Goal: Information Seeking & Learning: Learn about a topic

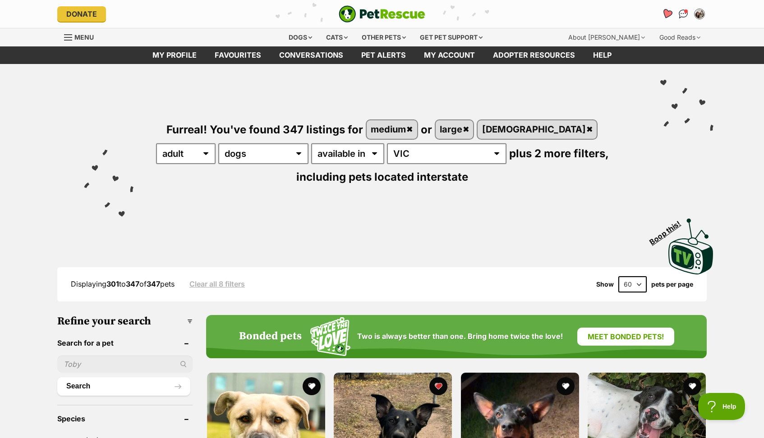
click at [667, 14] on icon "Favourites" at bounding box center [666, 14] width 11 height 10
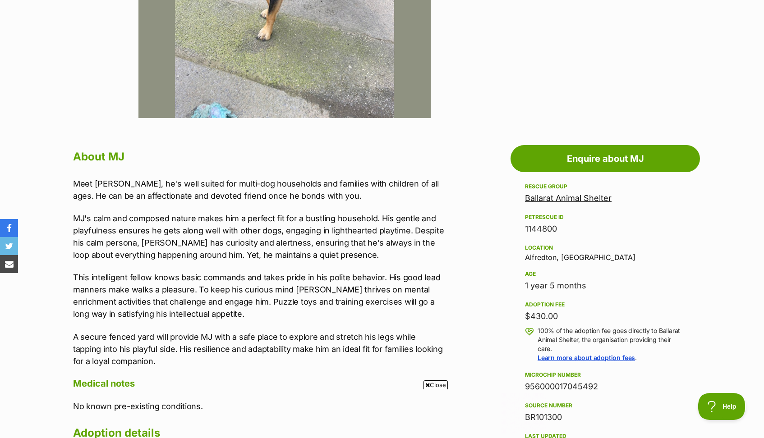
click at [437, 385] on span "Close" at bounding box center [435, 384] width 24 height 9
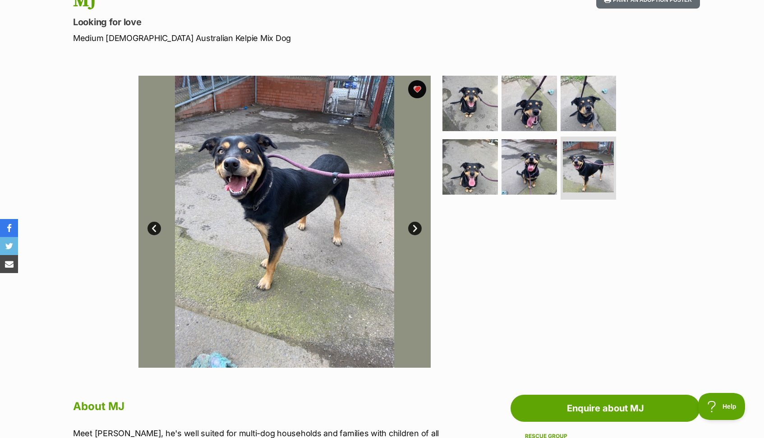
scroll to position [88, 0]
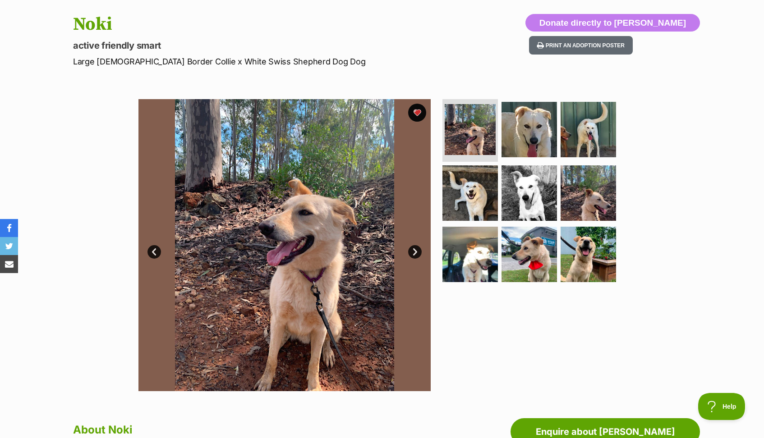
scroll to position [90, 0]
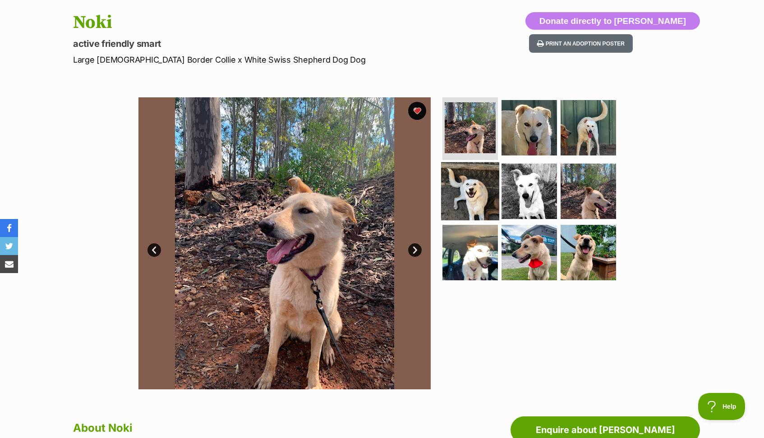
click at [471, 170] on img at bounding box center [470, 191] width 58 height 58
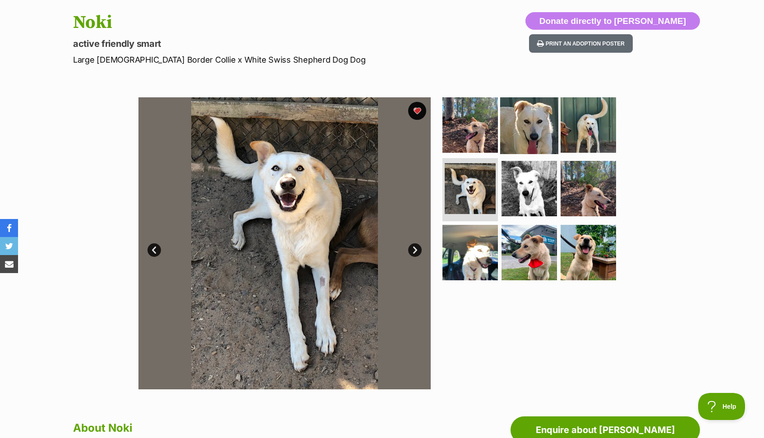
click at [537, 127] on img at bounding box center [529, 125] width 58 height 58
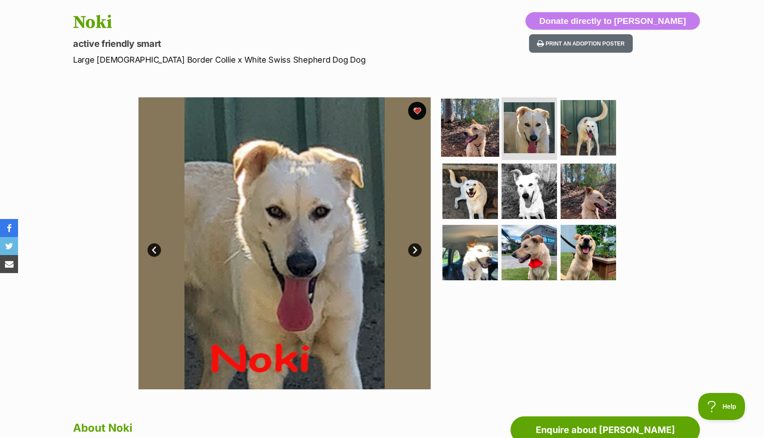
click at [470, 130] on img at bounding box center [470, 127] width 58 height 58
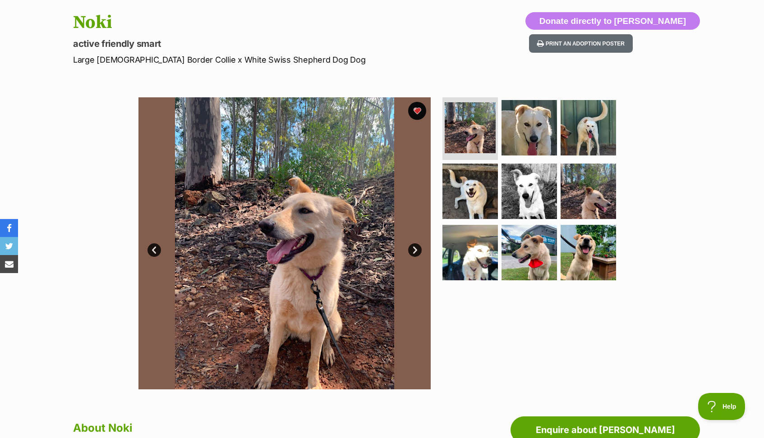
scroll to position [0, 0]
click at [525, 251] on img at bounding box center [529, 253] width 58 height 58
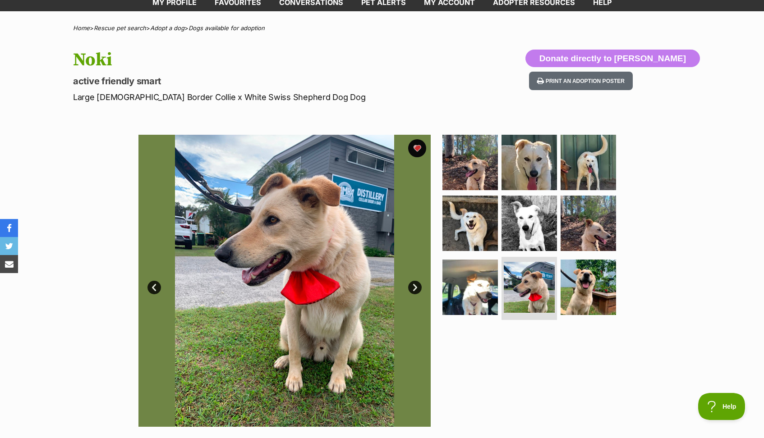
scroll to position [62, 0]
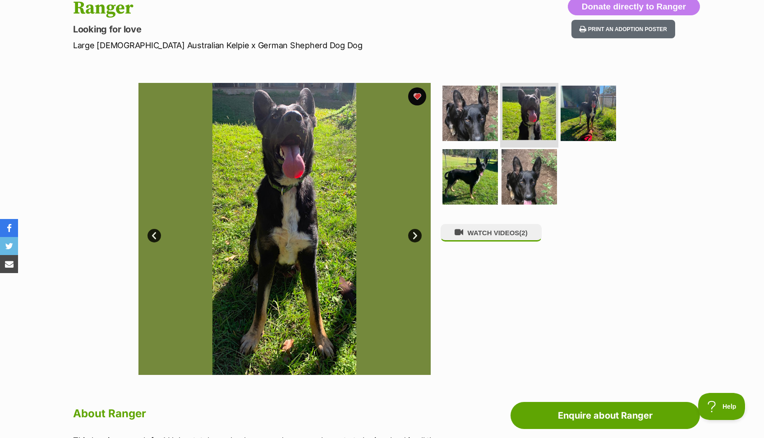
click at [537, 119] on img at bounding box center [529, 114] width 54 height 54
click at [469, 119] on img at bounding box center [470, 113] width 58 height 58
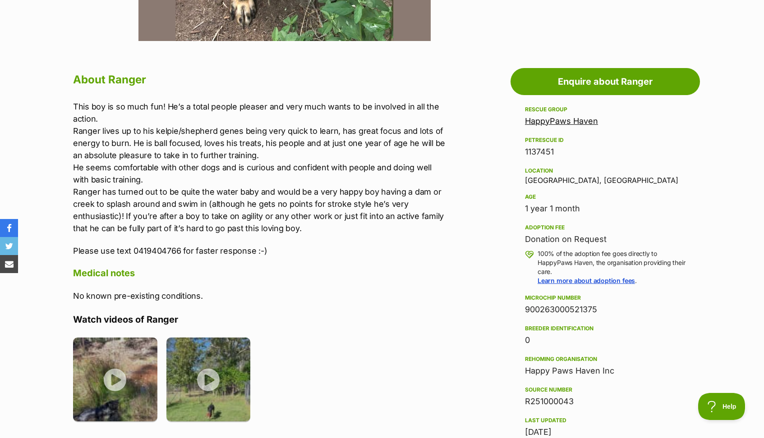
scroll to position [435, 0]
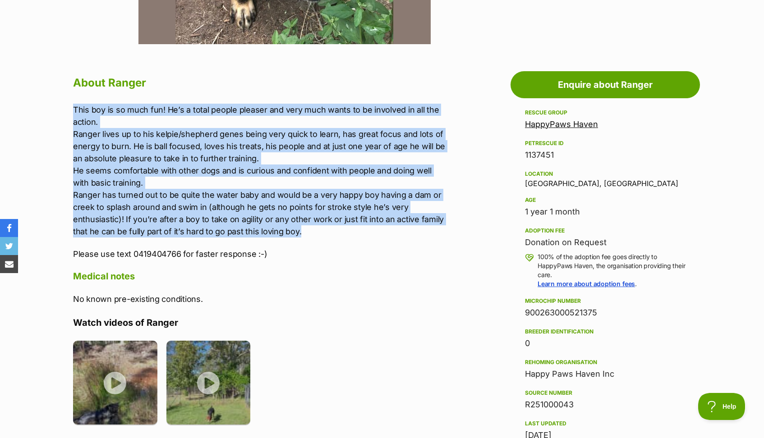
drag, startPoint x: 305, startPoint y: 229, endPoint x: 67, endPoint y: 106, distance: 267.9
click at [67, 106] on div "About Ranger This boy is so much fun! He’s a total people pleaser and very much…" at bounding box center [254, 337] width 381 height 529
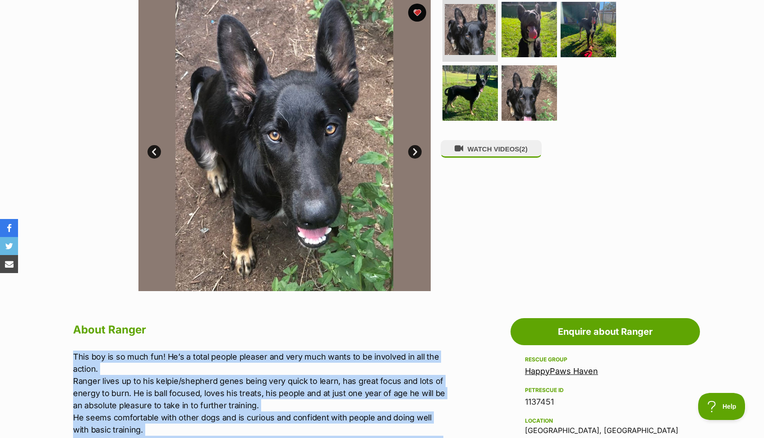
scroll to position [110, 0]
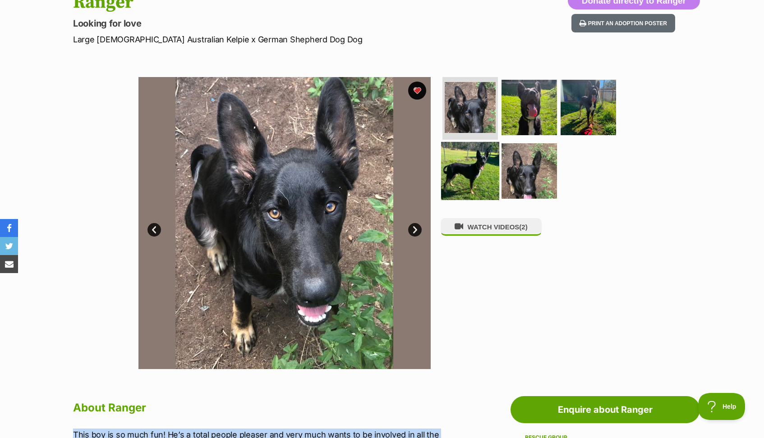
click at [453, 167] on img at bounding box center [470, 171] width 58 height 58
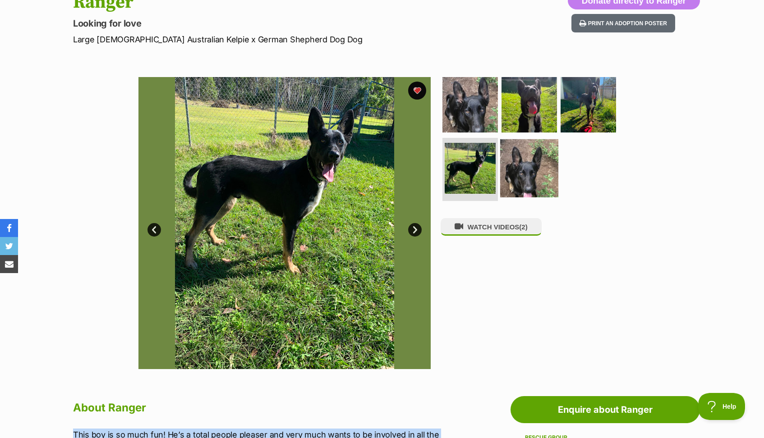
click at [526, 178] on img at bounding box center [529, 168] width 58 height 58
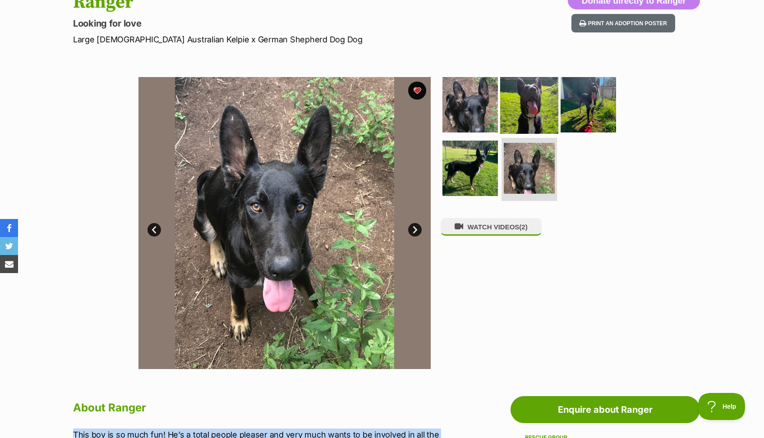
click at [533, 119] on img at bounding box center [529, 104] width 58 height 58
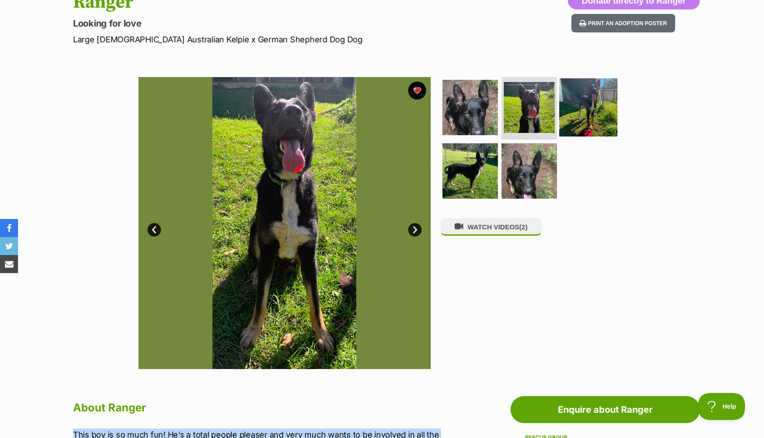
click at [573, 119] on img at bounding box center [588, 107] width 58 height 58
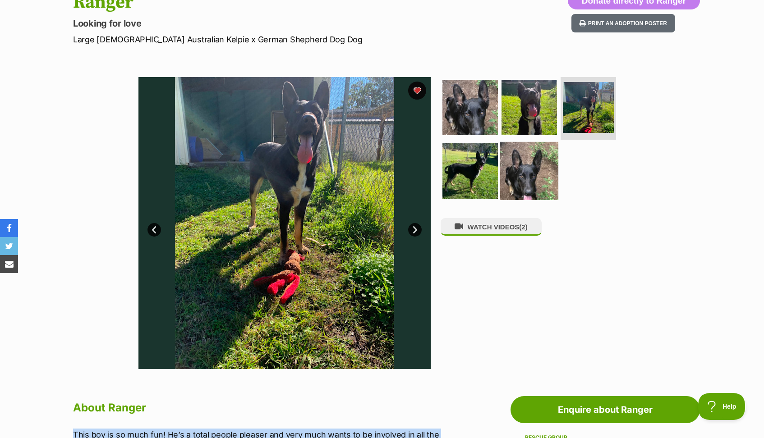
click at [533, 187] on img at bounding box center [529, 171] width 58 height 58
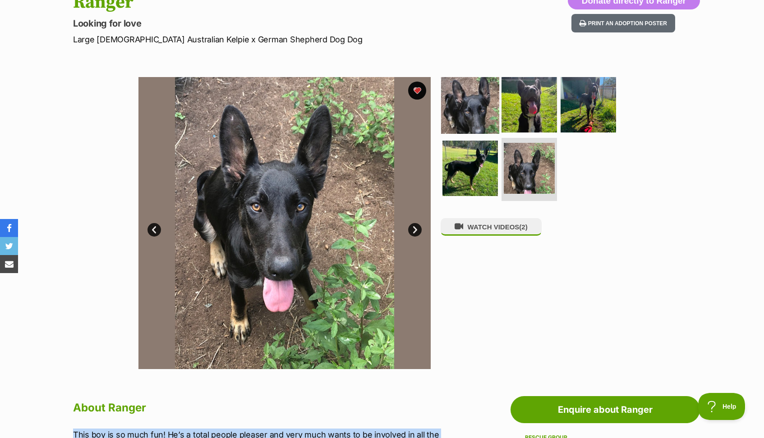
click at [458, 119] on img at bounding box center [470, 104] width 58 height 58
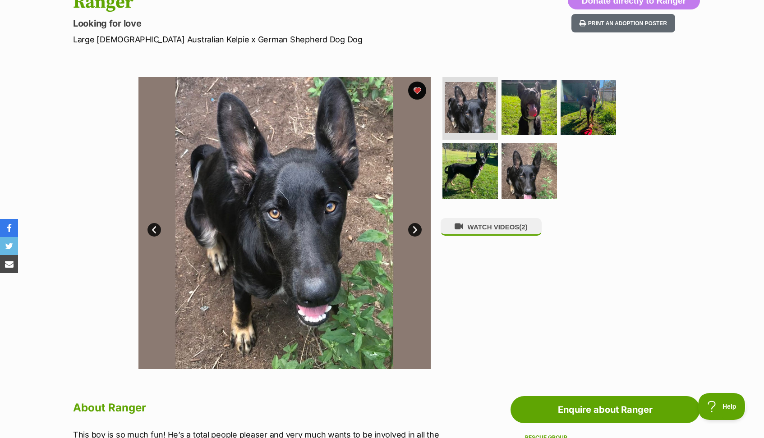
click at [471, 153] on img at bounding box center [470, 171] width 58 height 58
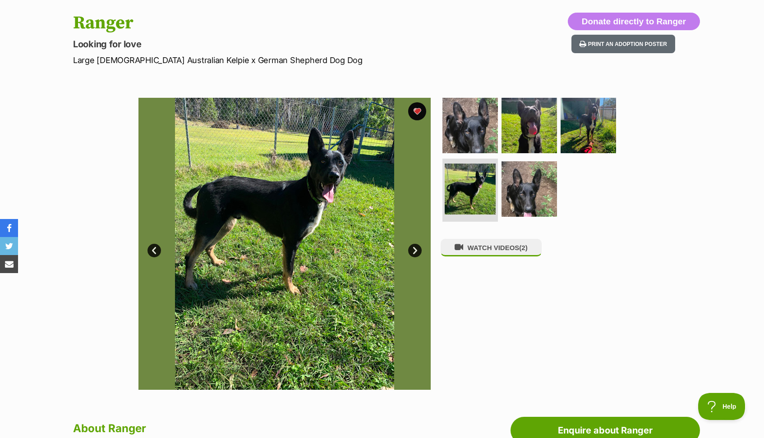
scroll to position [89, 0]
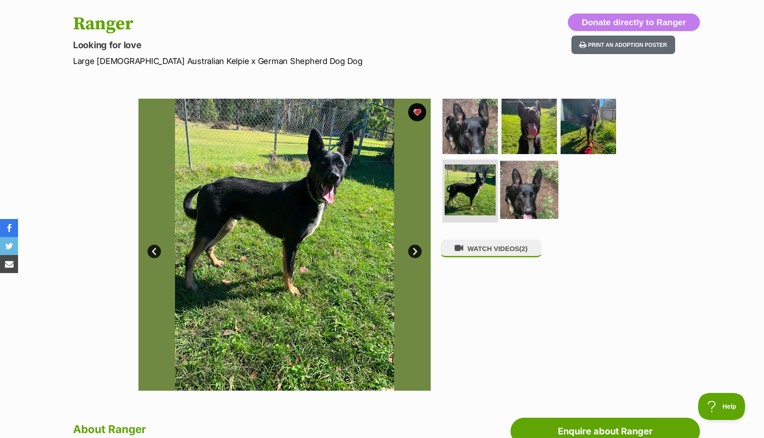
click at [527, 206] on img at bounding box center [529, 190] width 58 height 58
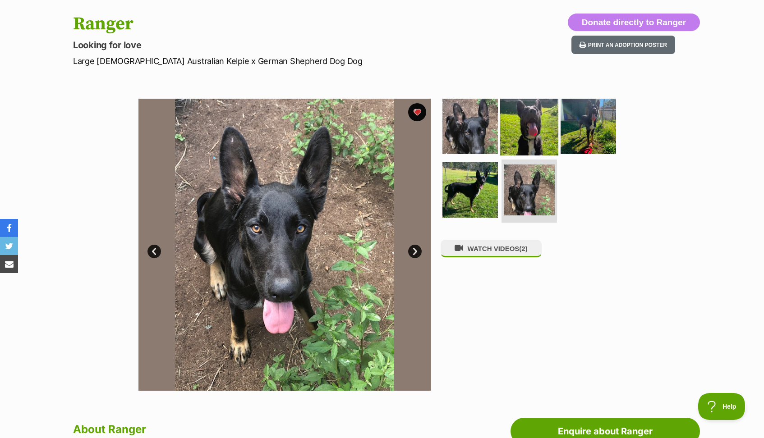
click at [530, 131] on img at bounding box center [529, 126] width 58 height 58
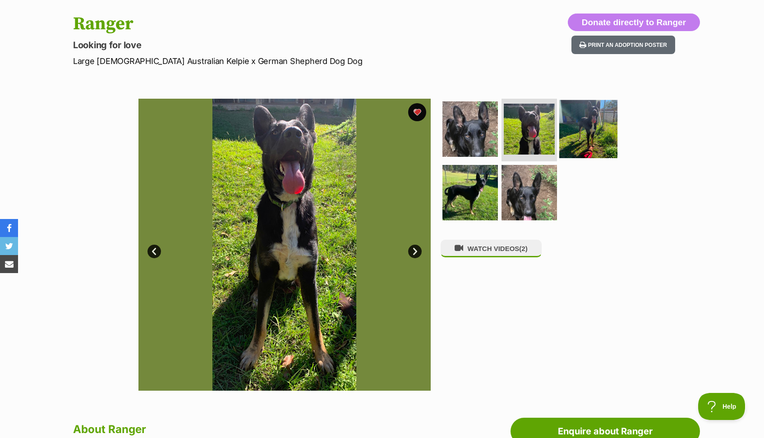
click at [581, 129] on img at bounding box center [588, 129] width 58 height 58
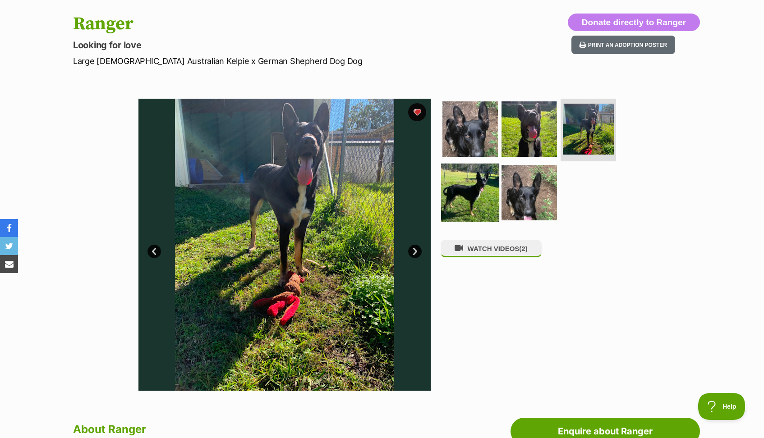
click at [467, 200] on img at bounding box center [470, 193] width 58 height 58
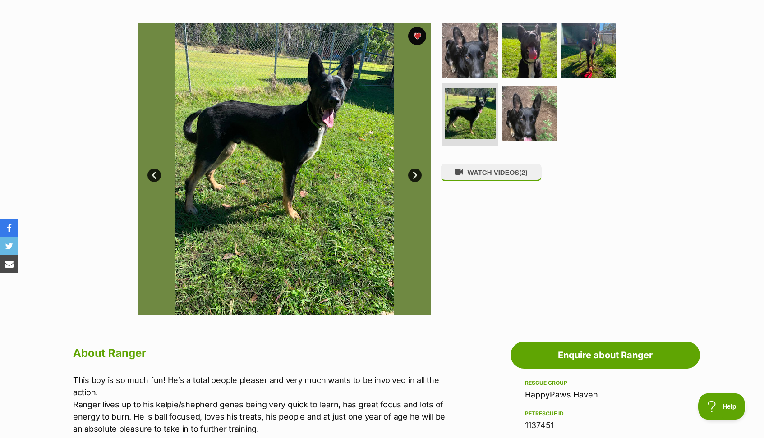
scroll to position [166, 0]
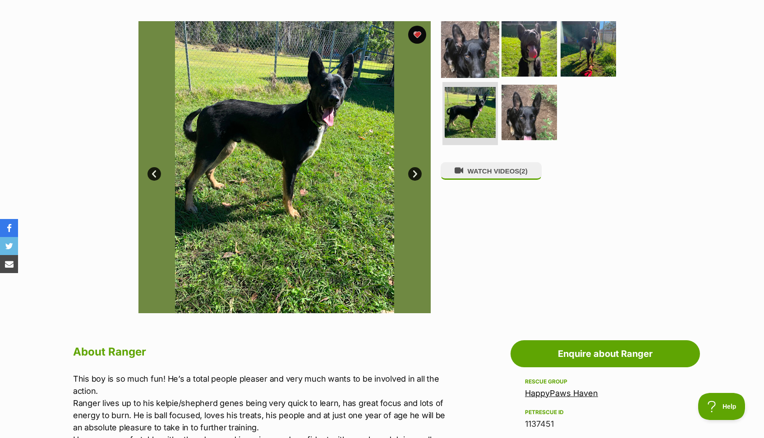
click at [477, 46] on img at bounding box center [470, 48] width 58 height 58
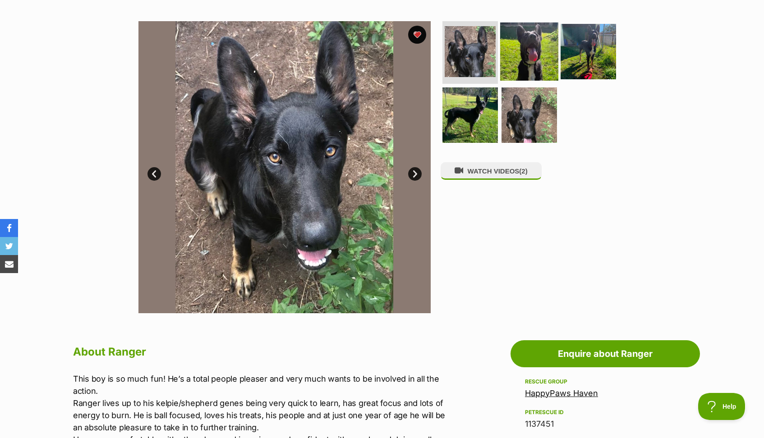
click at [520, 52] on img at bounding box center [529, 51] width 58 height 58
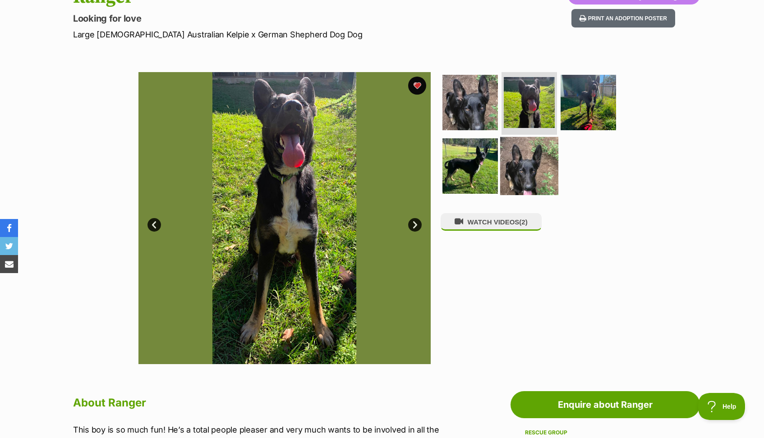
scroll to position [114, 0]
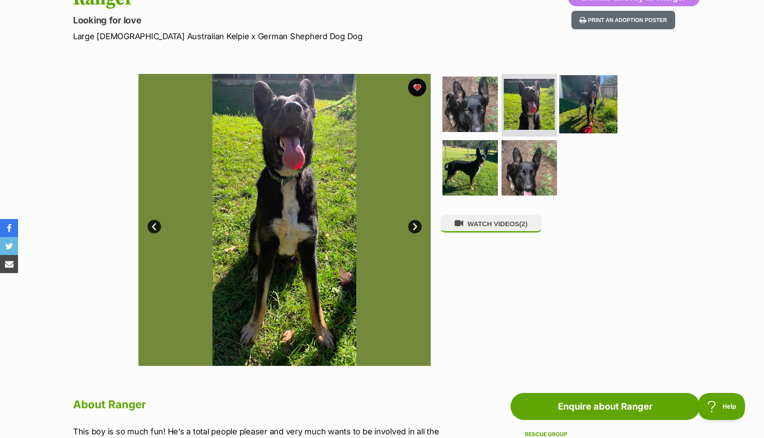
click at [586, 117] on img at bounding box center [588, 104] width 58 height 58
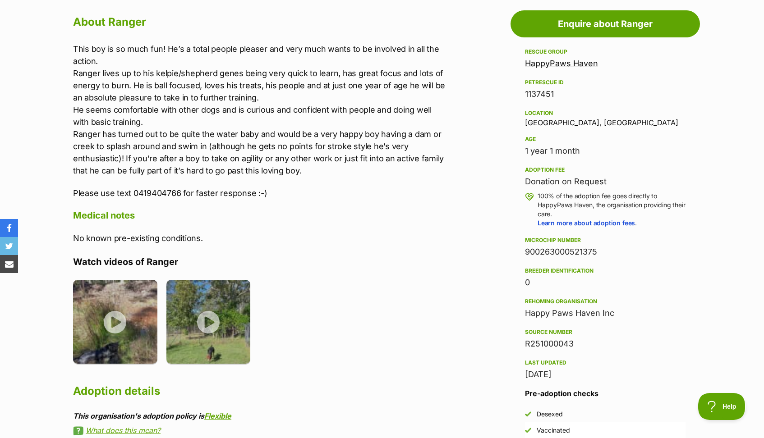
scroll to position [538, 0]
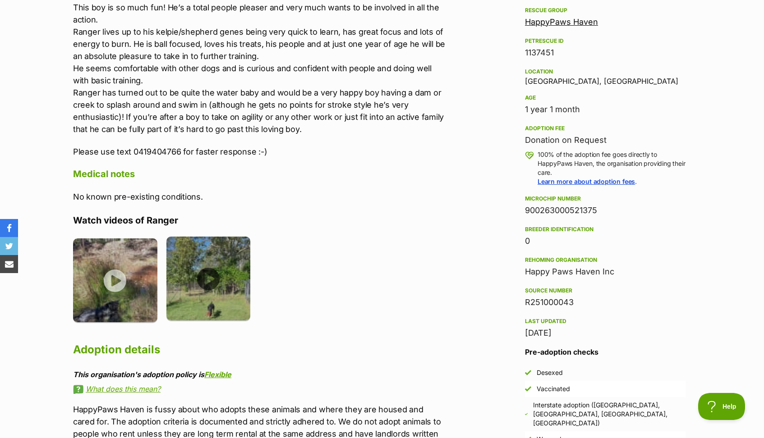
click at [223, 304] on img at bounding box center [208, 279] width 84 height 84
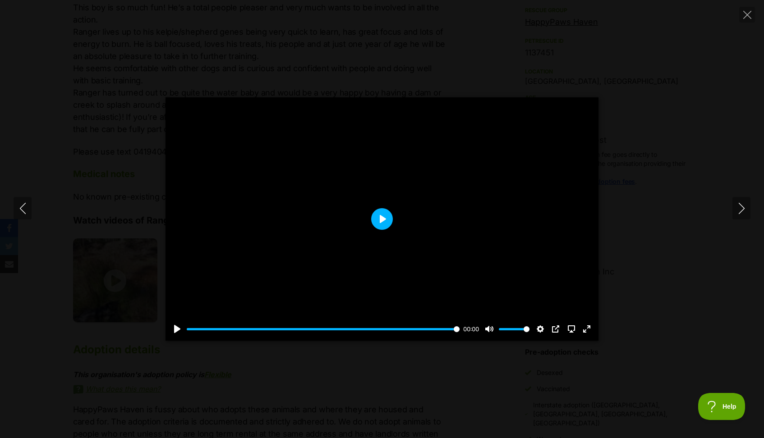
click at [386, 220] on button "Play" at bounding box center [382, 219] width 22 height 22
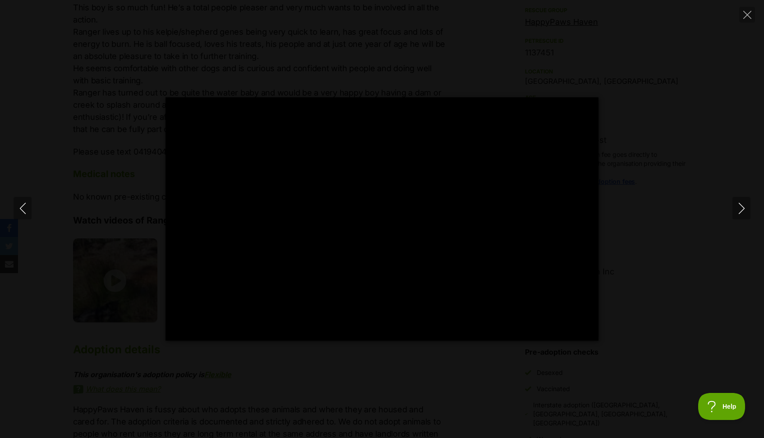
type input "100"
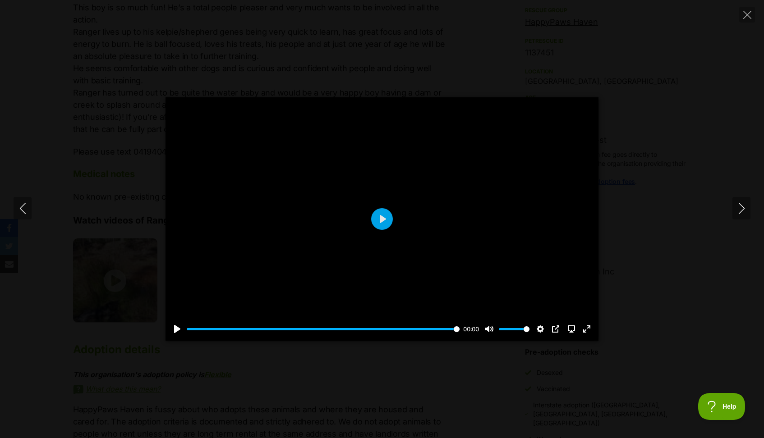
click at [704, 136] on div "Pause Play % buffered 00:00 00:00 Unmute Mute Disable captions Enable captions …" at bounding box center [382, 218] width 764 height 243
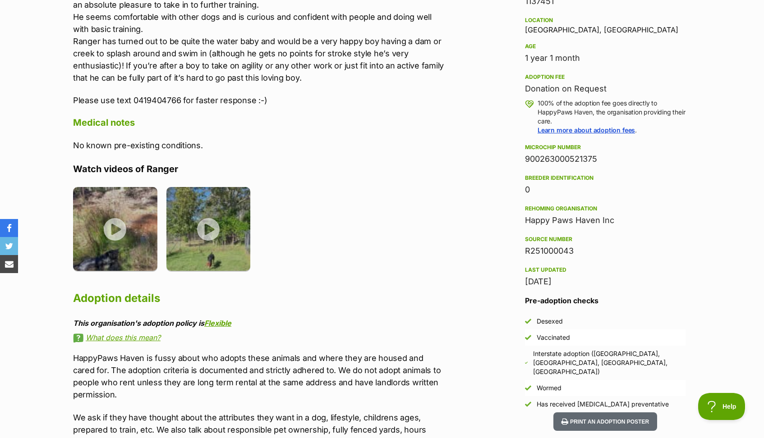
scroll to position [604, 0]
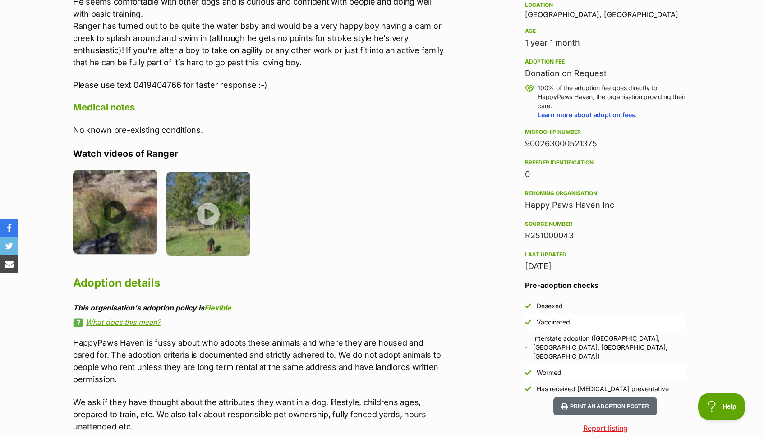
click at [111, 240] on img at bounding box center [115, 212] width 84 height 84
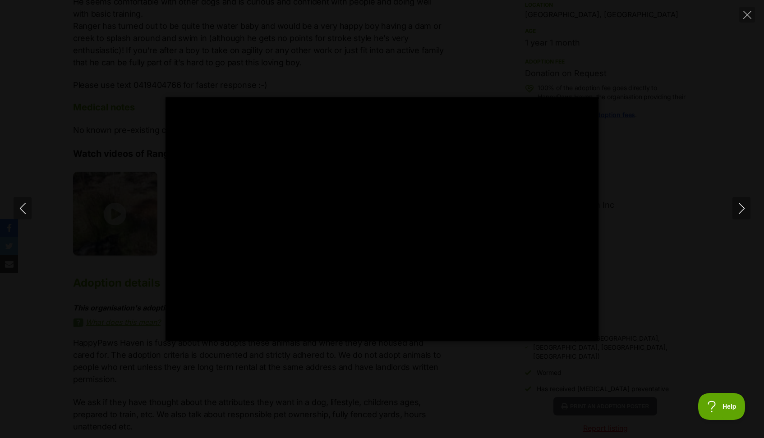
type input "100"
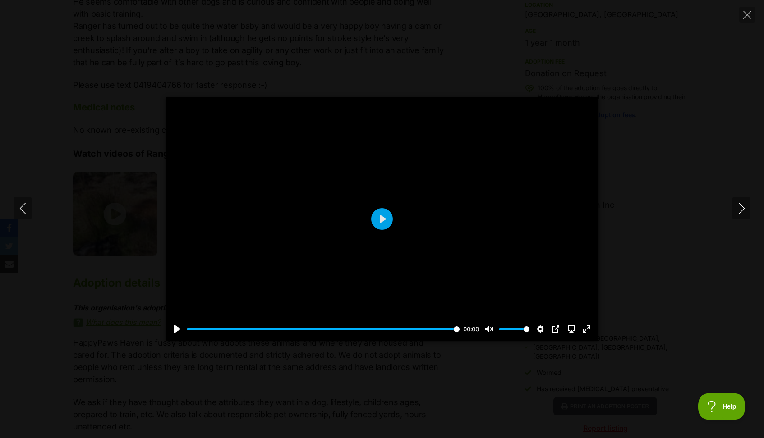
click at [703, 119] on div "Pause Play % buffered 00:00 00:00 Unmute Mute Disable captions Enable captions …" at bounding box center [382, 218] width 764 height 243
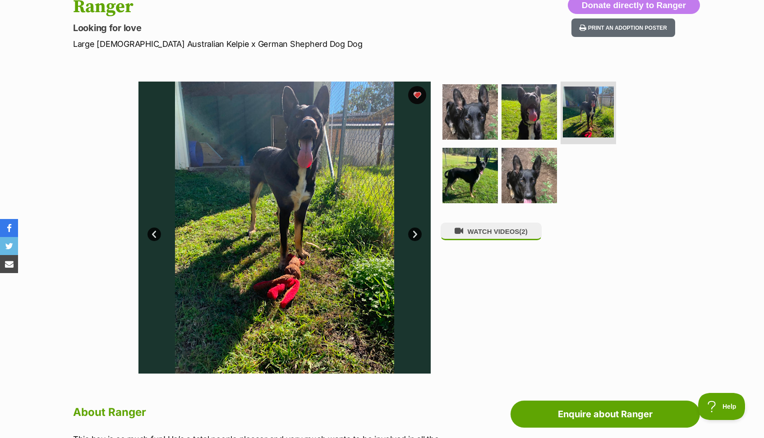
scroll to position [96, 0]
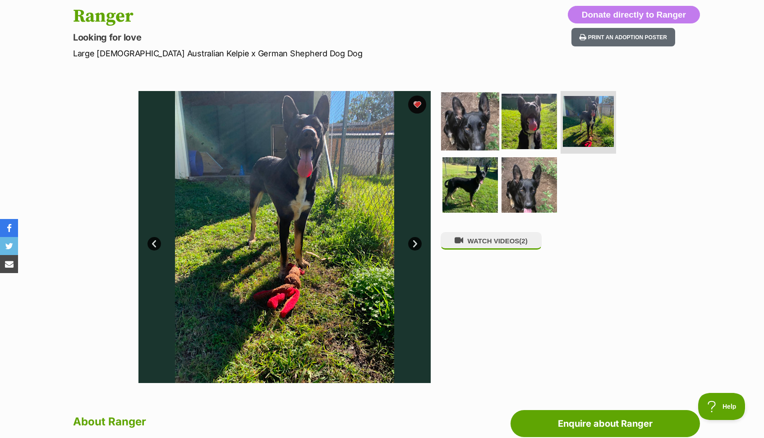
click at [469, 126] on img at bounding box center [470, 121] width 58 height 58
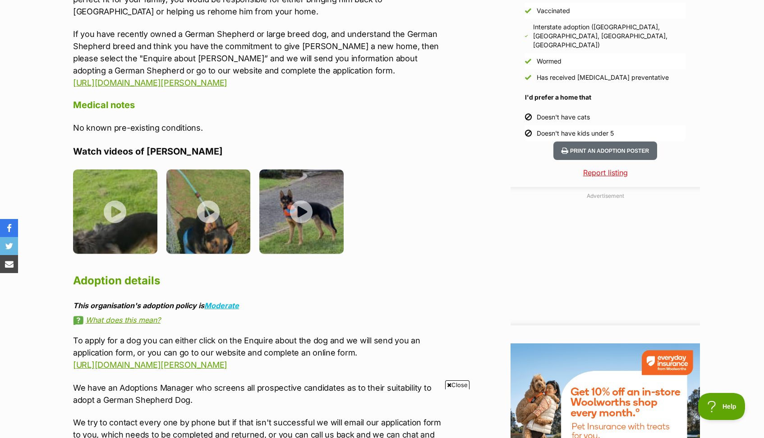
scroll to position [902, 0]
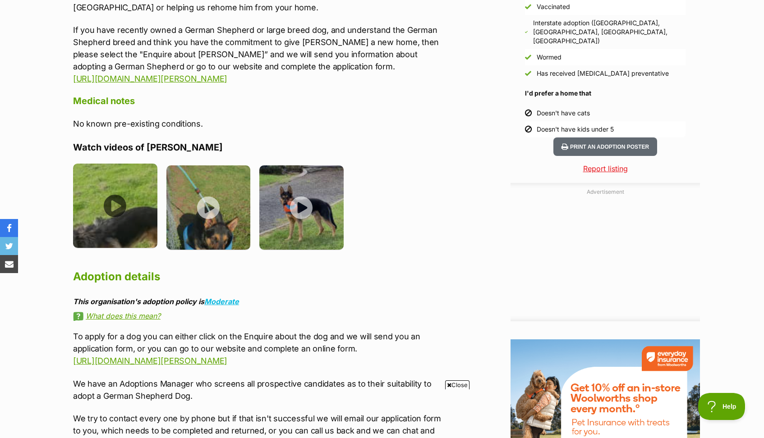
click at [133, 195] on img at bounding box center [115, 206] width 84 height 84
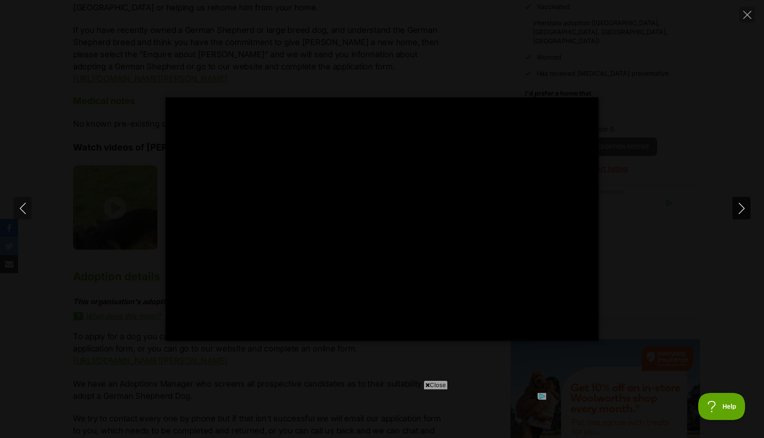
scroll to position [0, 0]
click at [742, 210] on icon "Next" at bounding box center [741, 208] width 6 height 11
type input "47.54"
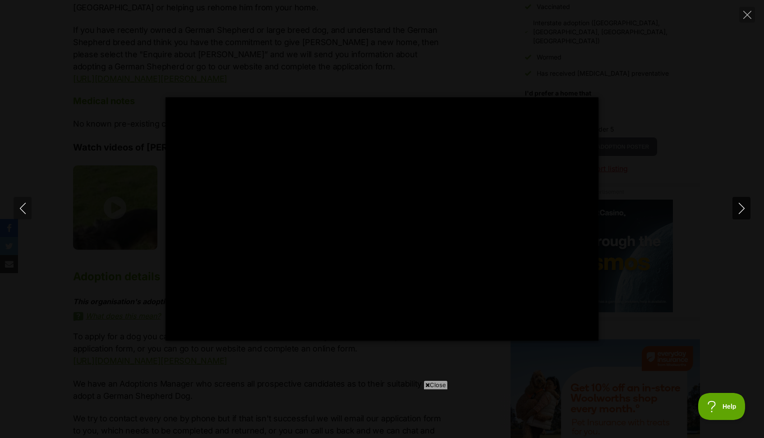
click at [739, 209] on icon "Next" at bounding box center [741, 208] width 11 height 11
type input "95.03"
click at [747, 15] on icon "Close" at bounding box center [747, 15] width 8 height 8
type input "33.71"
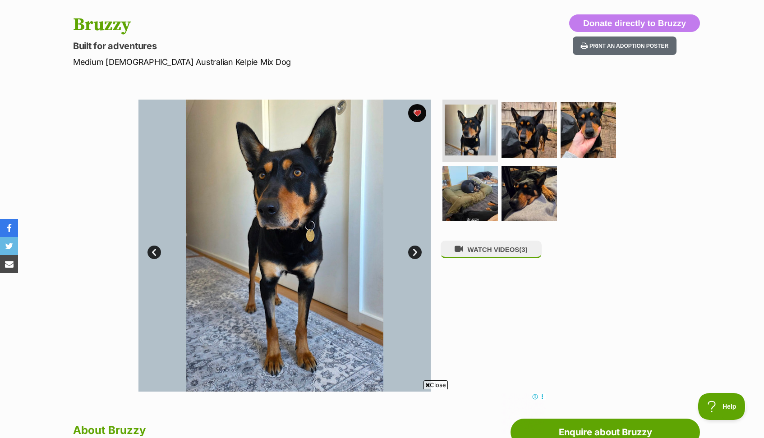
click at [630, 261] on section "Available 1 of 5 images 1 of 5 images 1 of 5 images 1 of 5 images 1 of 5 images…" at bounding box center [382, 239] width 514 height 306
click at [435, 382] on span "Close" at bounding box center [435, 384] width 24 height 9
click at [539, 133] on img at bounding box center [529, 130] width 58 height 58
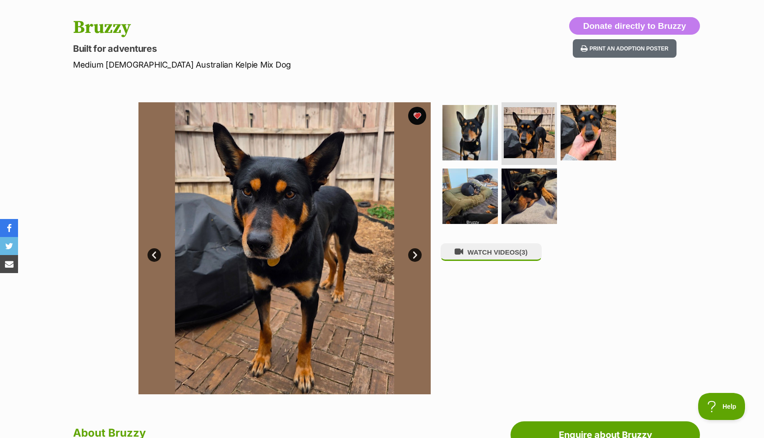
scroll to position [92, 0]
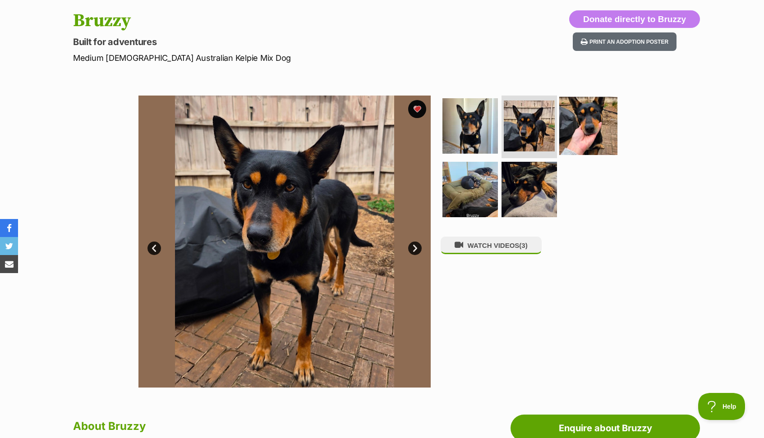
click at [591, 117] on img at bounding box center [588, 125] width 58 height 58
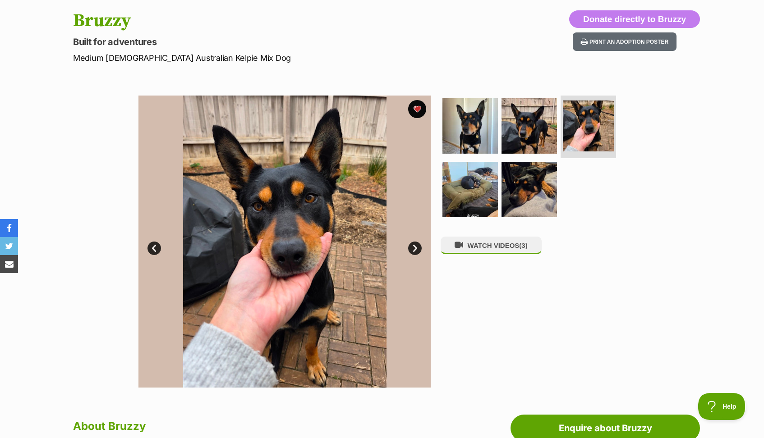
click at [600, 195] on ul at bounding box center [532, 160] width 185 height 128
click at [536, 136] on img at bounding box center [529, 125] width 58 height 58
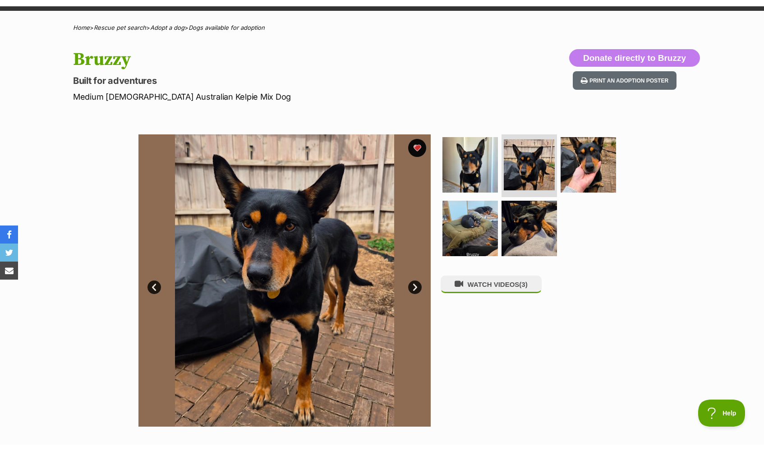
scroll to position [58, 0]
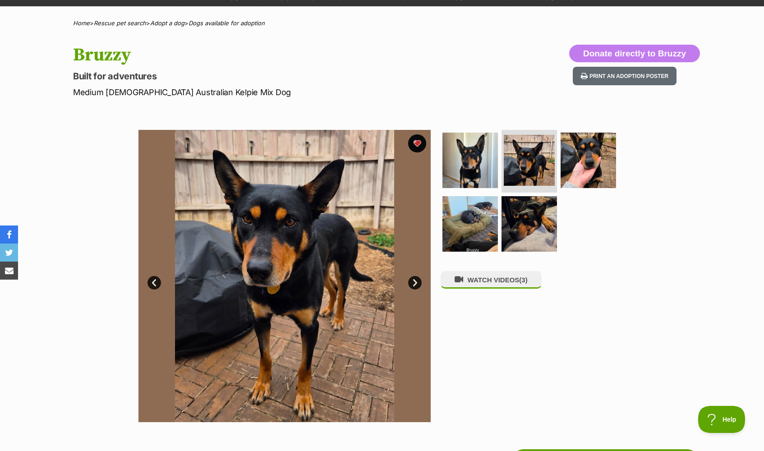
click at [343, 245] on img at bounding box center [284, 276] width 292 height 292
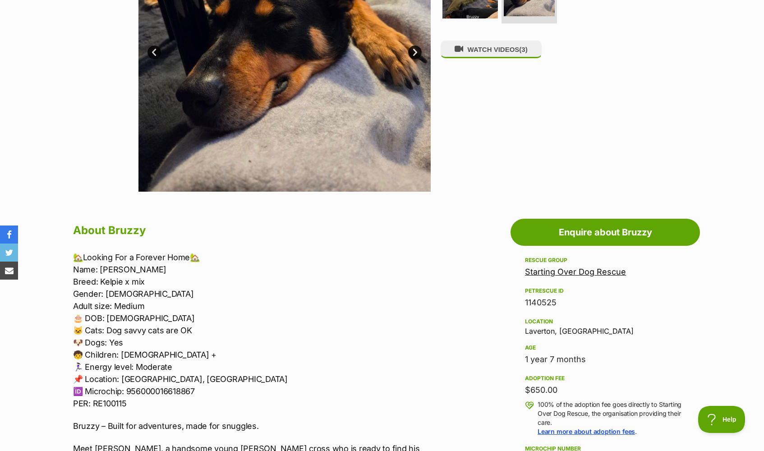
scroll to position [288, 0]
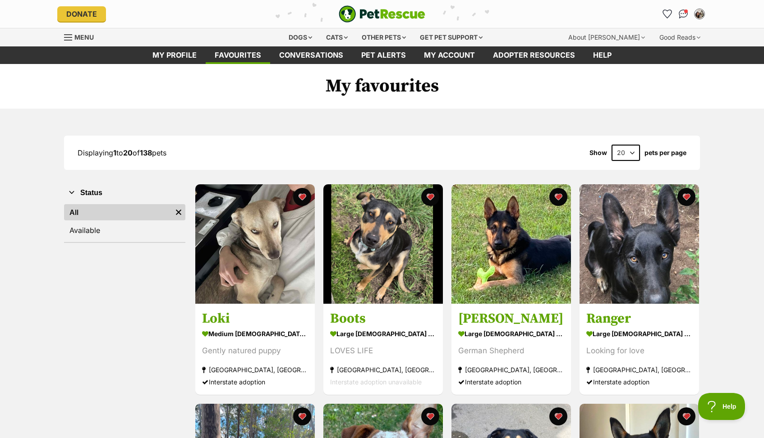
select select "60"
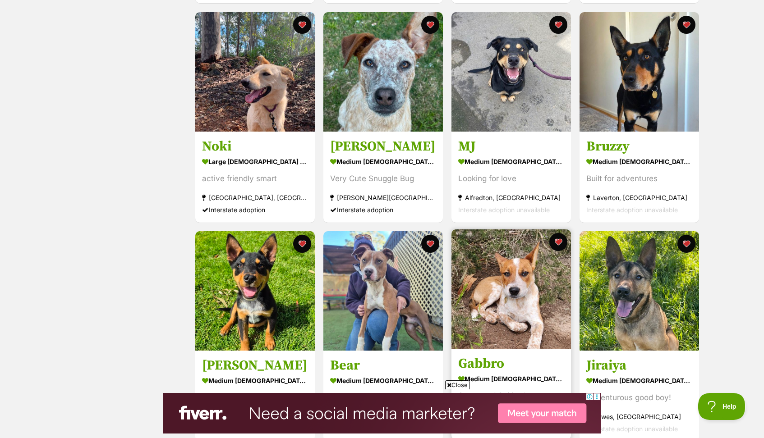
scroll to position [393, 0]
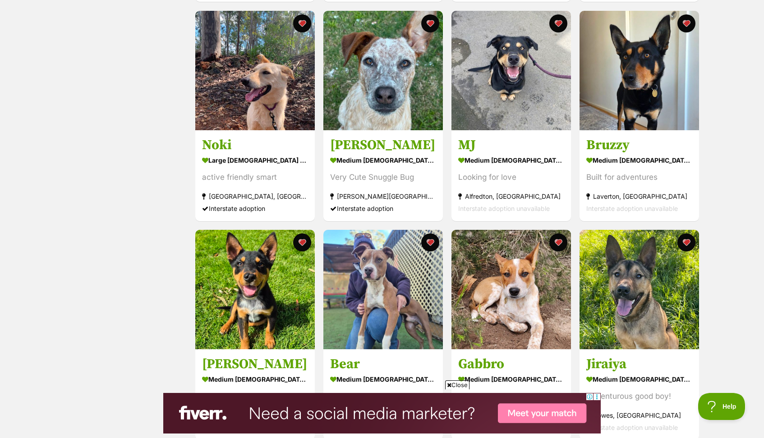
click at [452, 384] on span "Close" at bounding box center [457, 384] width 24 height 9
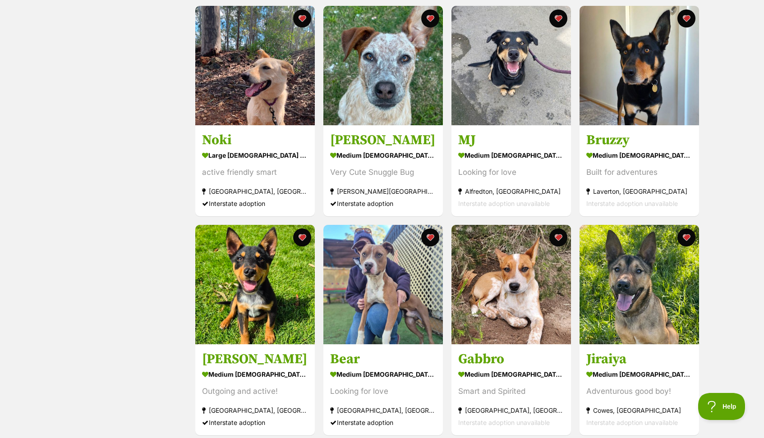
scroll to position [398, 0]
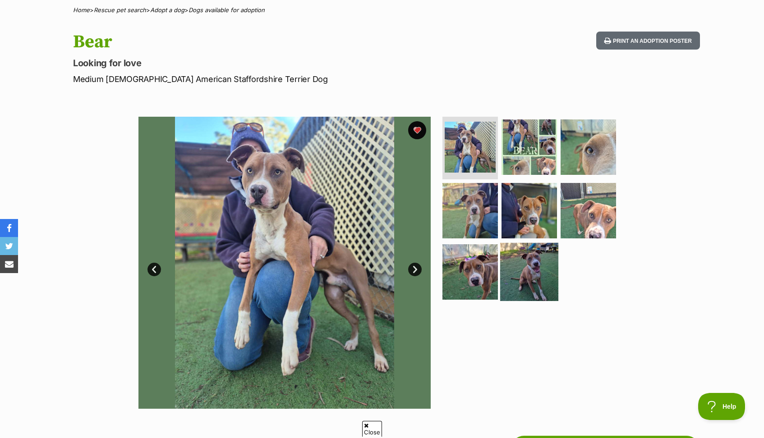
click at [537, 268] on img at bounding box center [529, 272] width 58 height 58
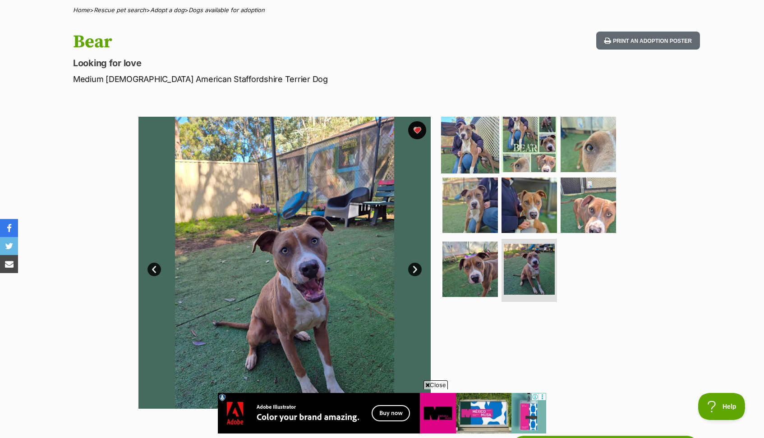
click at [460, 145] on img at bounding box center [470, 144] width 58 height 58
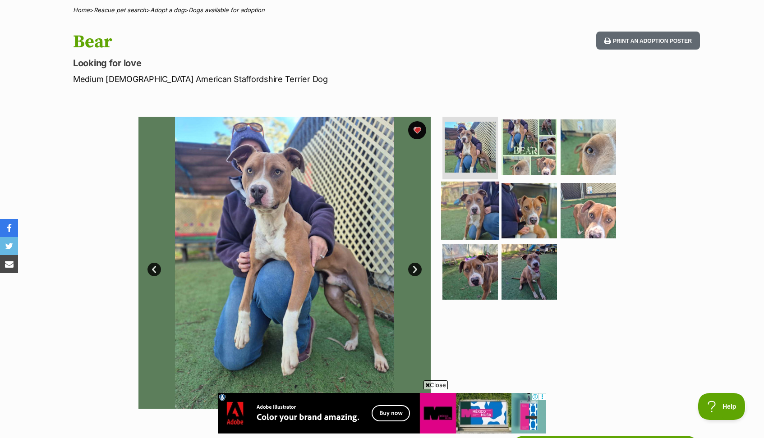
click at [476, 221] on img at bounding box center [470, 211] width 58 height 58
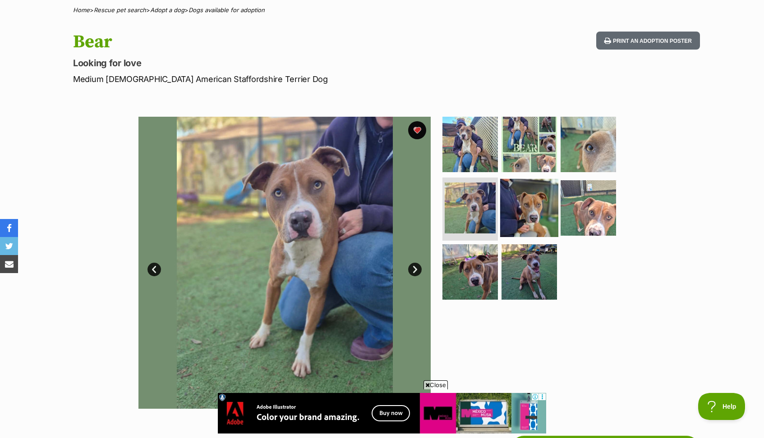
click at [533, 212] on img at bounding box center [529, 208] width 58 height 58
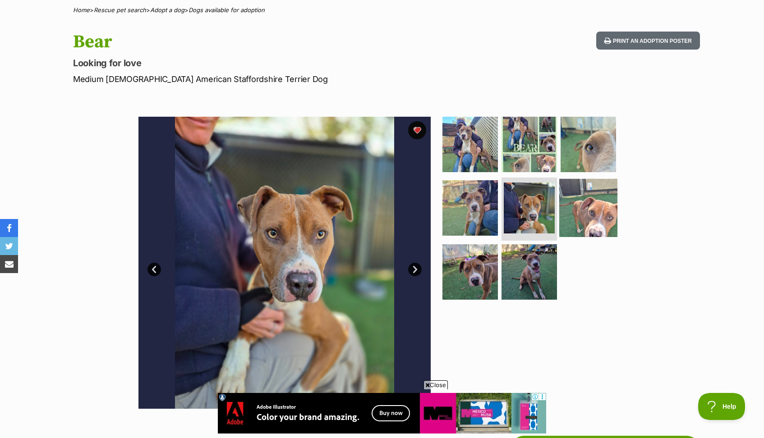
click at [592, 216] on img at bounding box center [588, 208] width 58 height 58
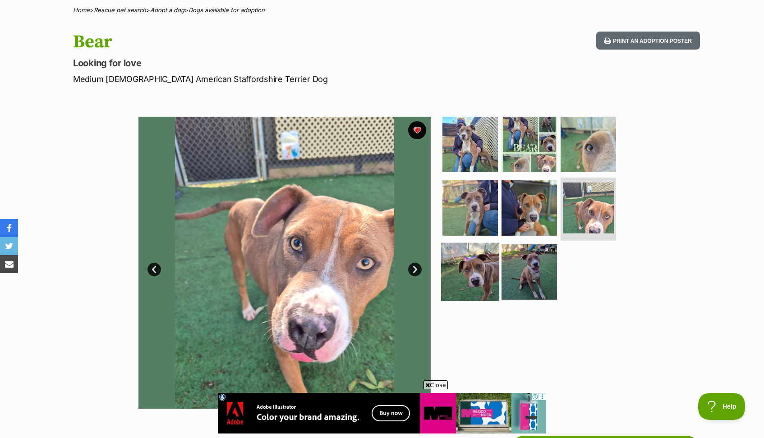
click at [474, 276] on img at bounding box center [470, 272] width 58 height 58
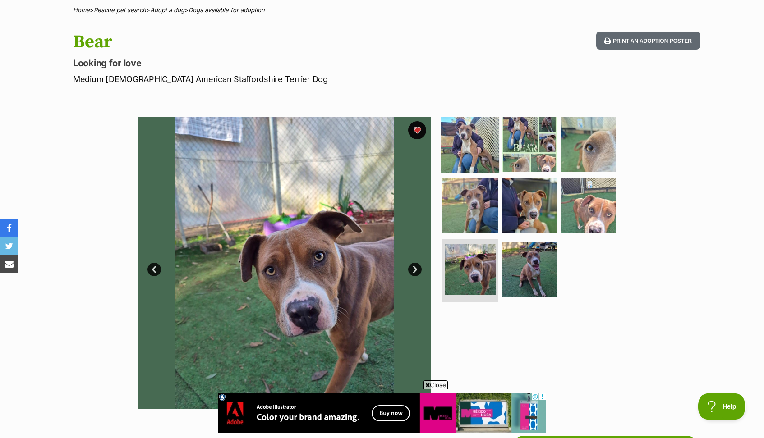
click at [458, 152] on img at bounding box center [470, 144] width 58 height 58
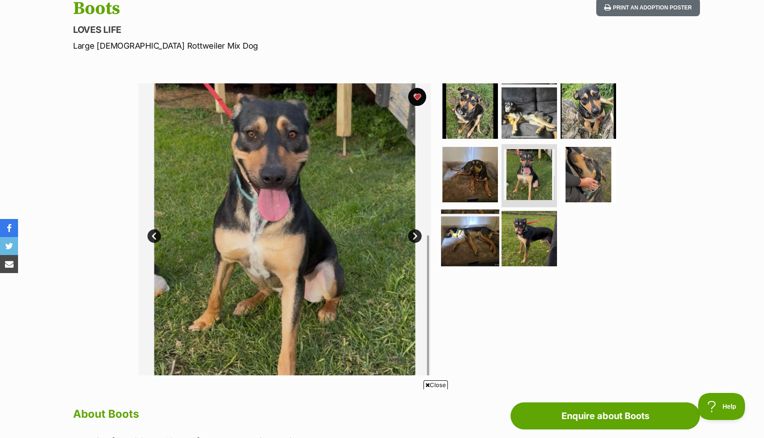
click at [461, 237] on img at bounding box center [470, 239] width 58 height 58
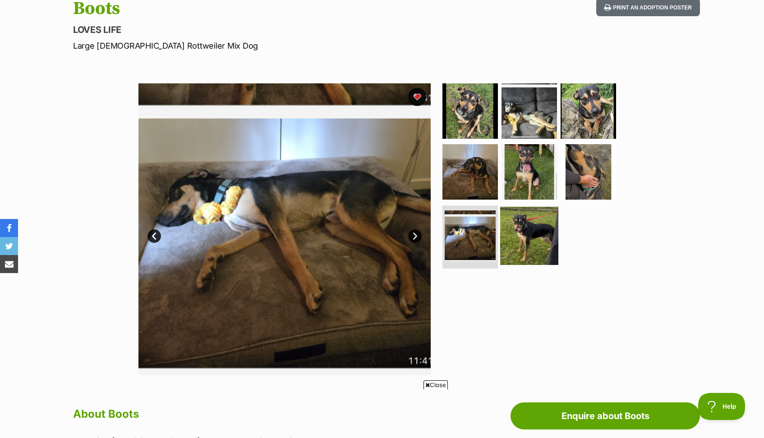
click at [526, 244] on img at bounding box center [529, 236] width 58 height 58
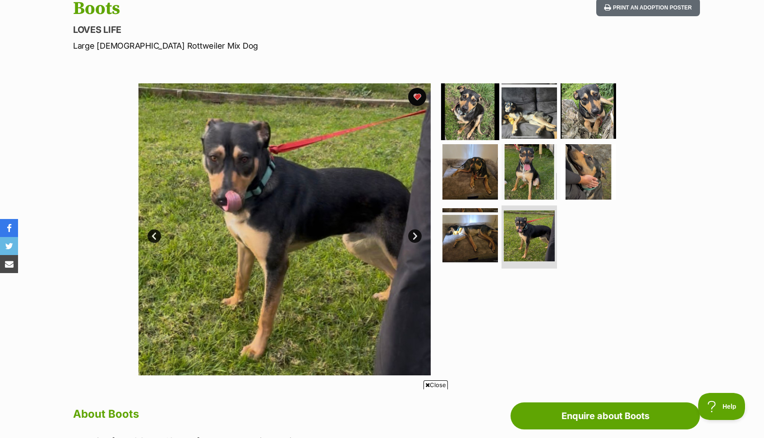
click at [457, 94] on img at bounding box center [470, 111] width 58 height 58
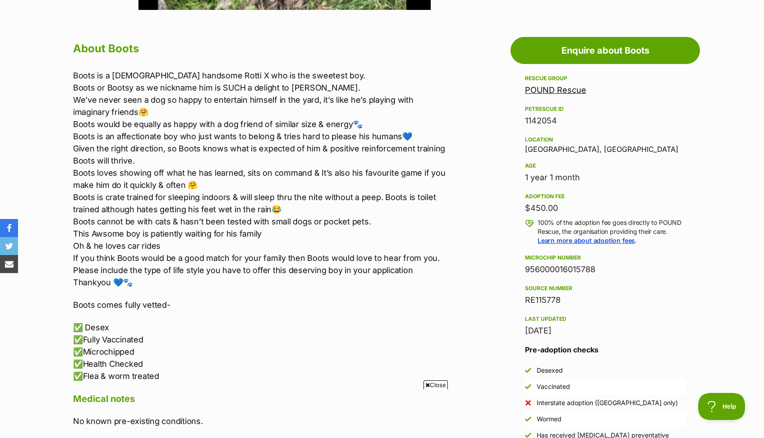
scroll to position [470, 0]
click at [555, 89] on link "POUND Rescue" at bounding box center [555, 89] width 61 height 9
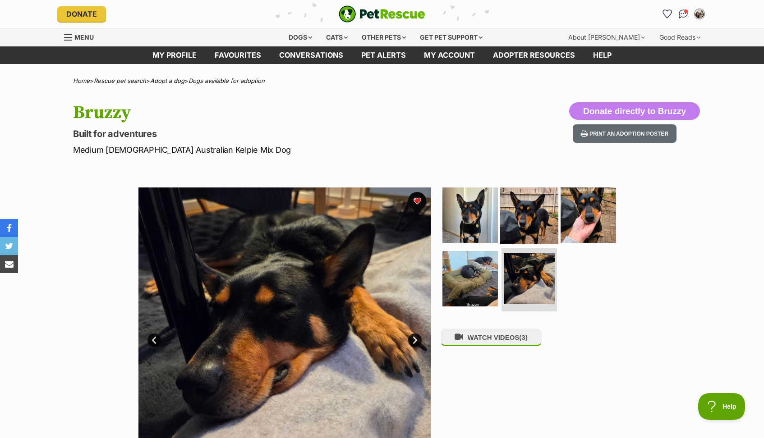
click at [539, 212] on img at bounding box center [529, 215] width 58 height 58
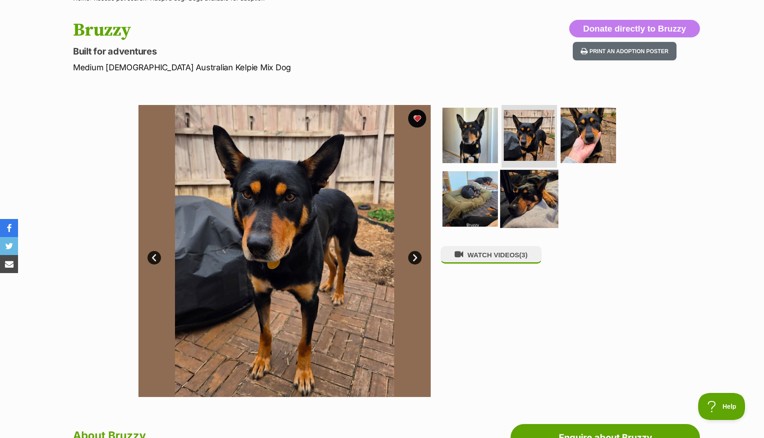
scroll to position [81, 0]
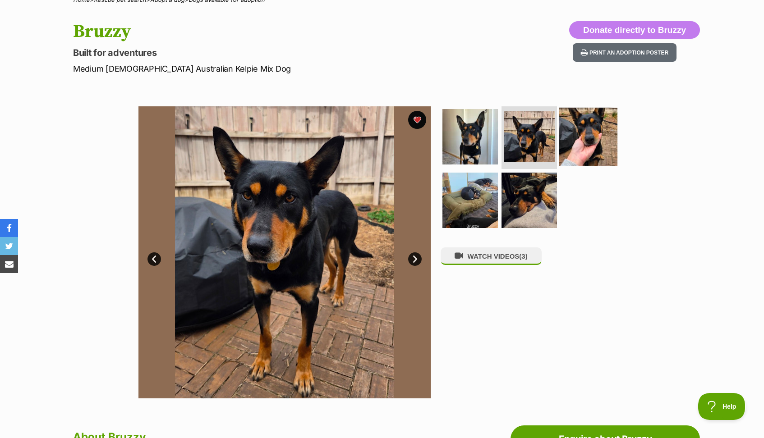
click at [589, 153] on img at bounding box center [588, 136] width 58 height 58
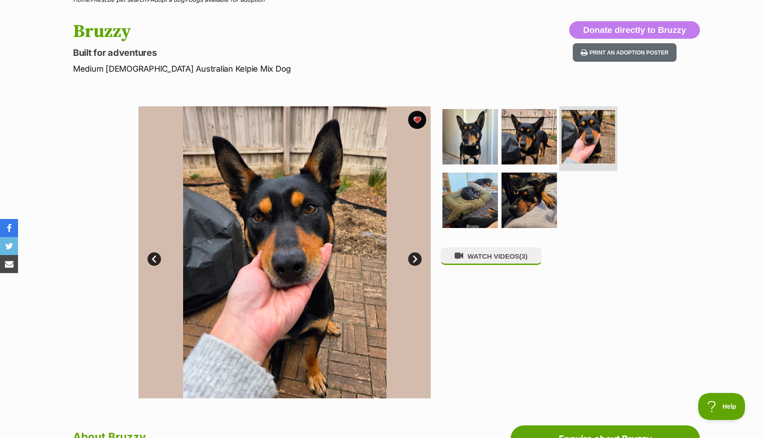
scroll to position [0, 0]
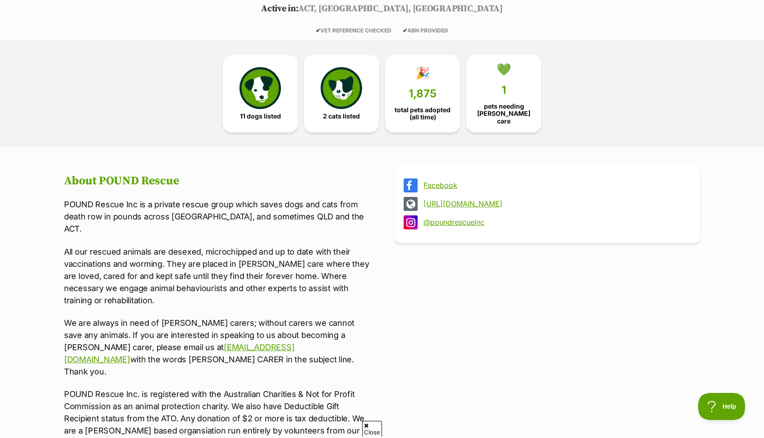
scroll to position [197, 0]
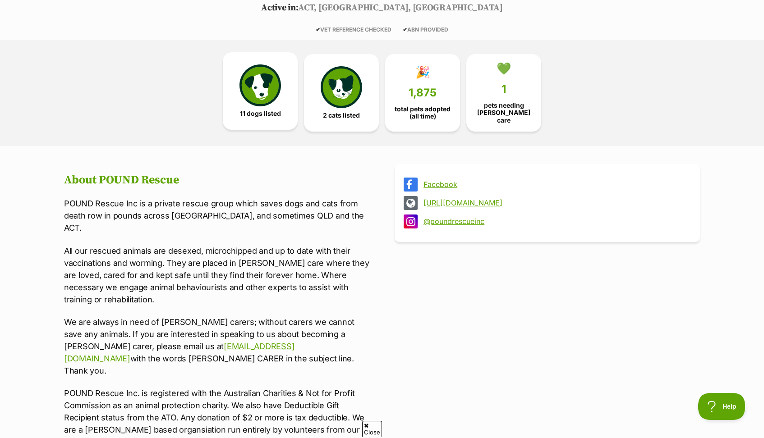
click at [255, 110] on span "11 dogs listed" at bounding box center [260, 113] width 41 height 7
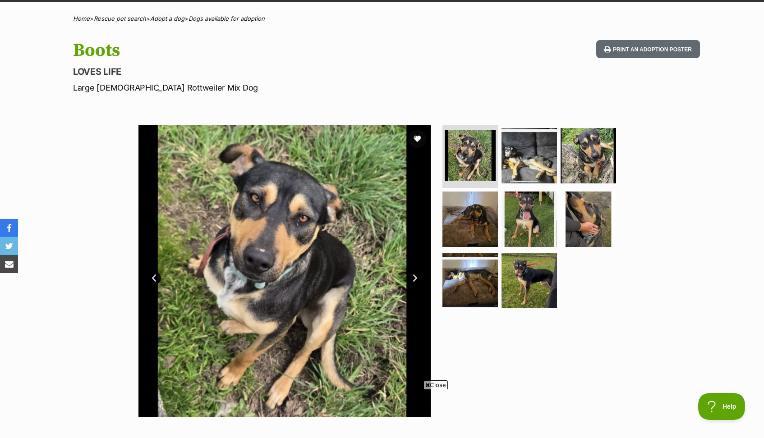
scroll to position [62, 0]
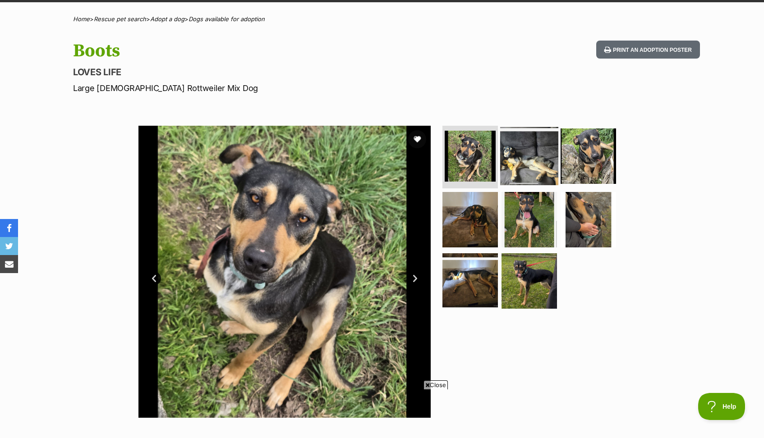
click at [530, 141] on img at bounding box center [529, 156] width 58 height 58
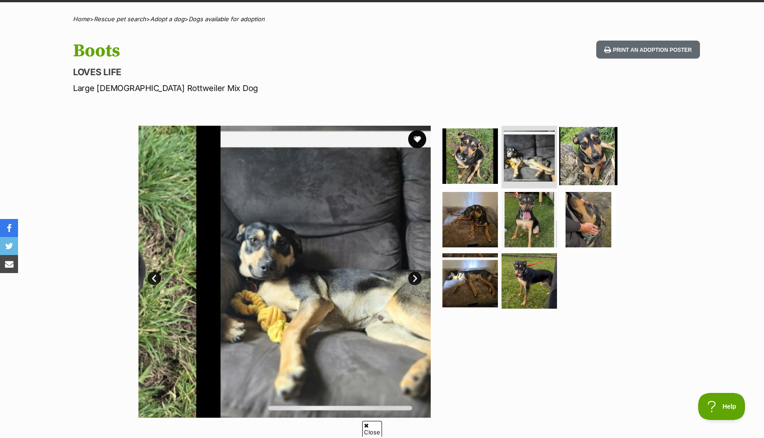
click at [603, 152] on img at bounding box center [588, 156] width 58 height 58
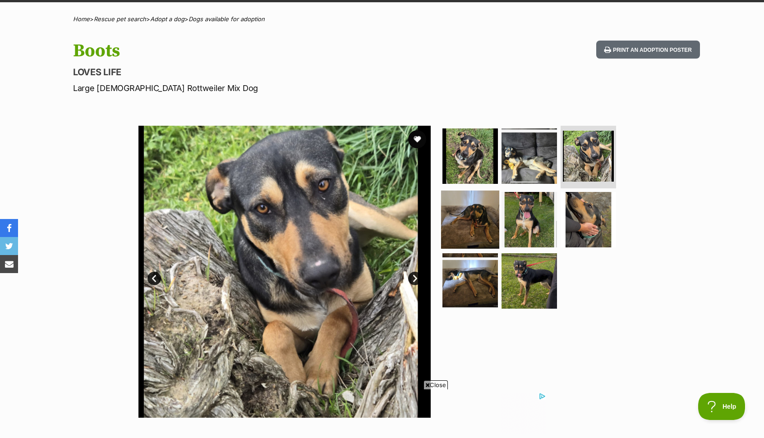
scroll to position [0, 0]
click at [477, 228] on img at bounding box center [470, 220] width 58 height 58
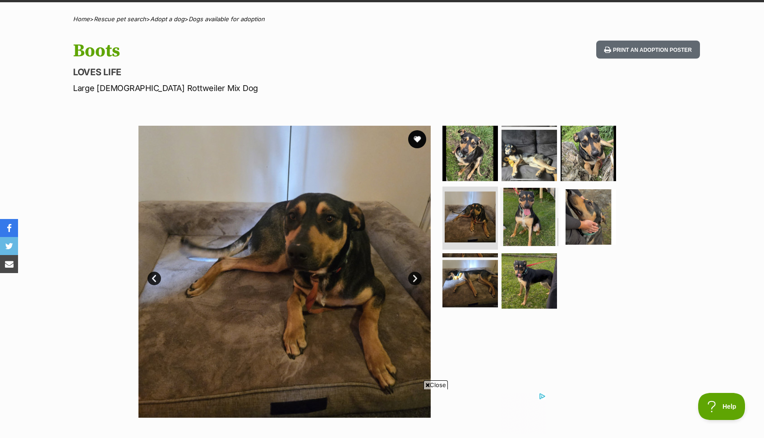
click at [517, 226] on img at bounding box center [529, 217] width 58 height 58
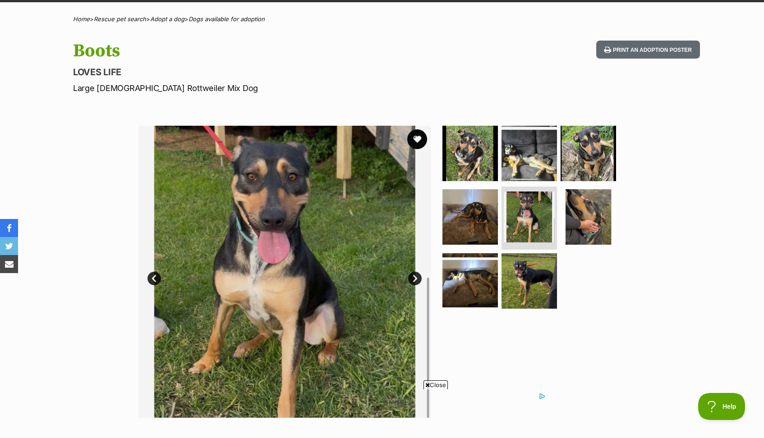
click at [410, 141] on button "favourite" at bounding box center [417, 139] width 20 height 20
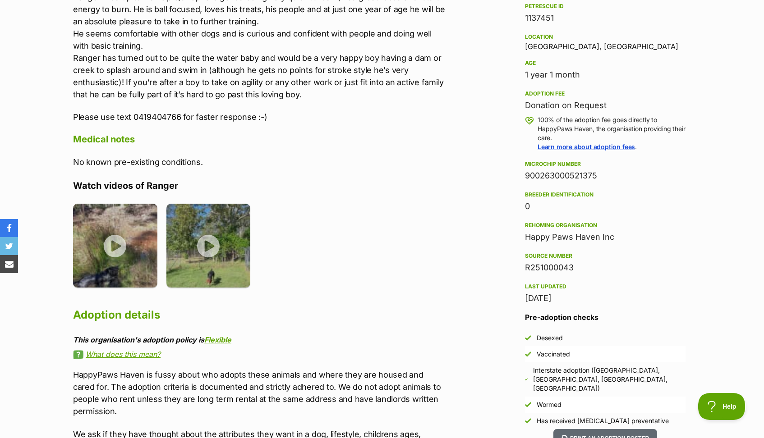
scroll to position [572, 0]
click at [222, 274] on img at bounding box center [208, 244] width 84 height 84
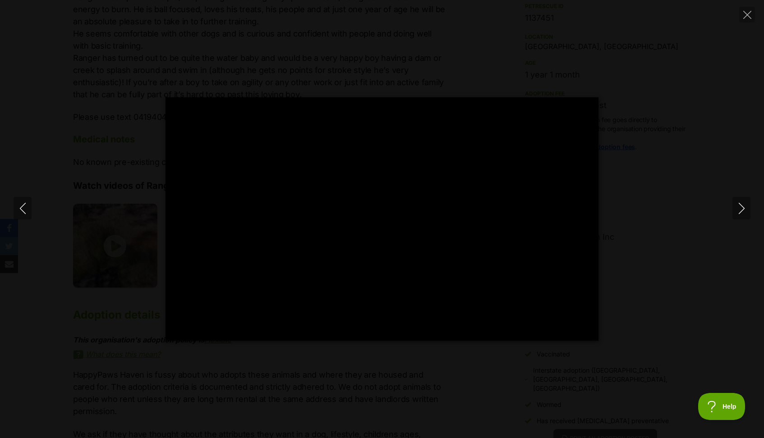
type input "100"
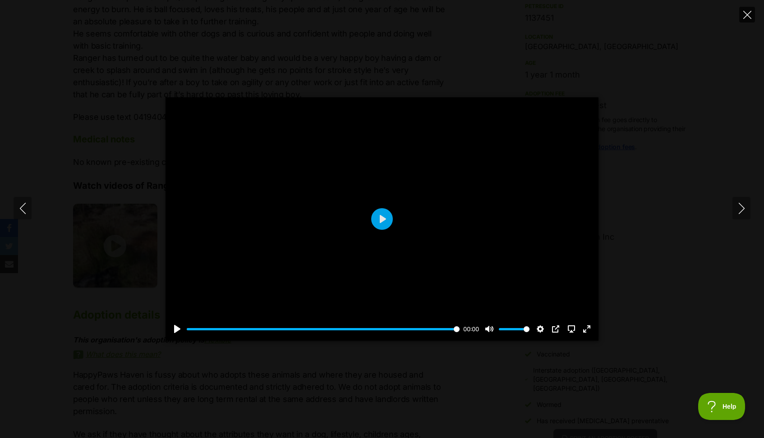
click at [747, 18] on icon "Close" at bounding box center [747, 15] width 8 height 8
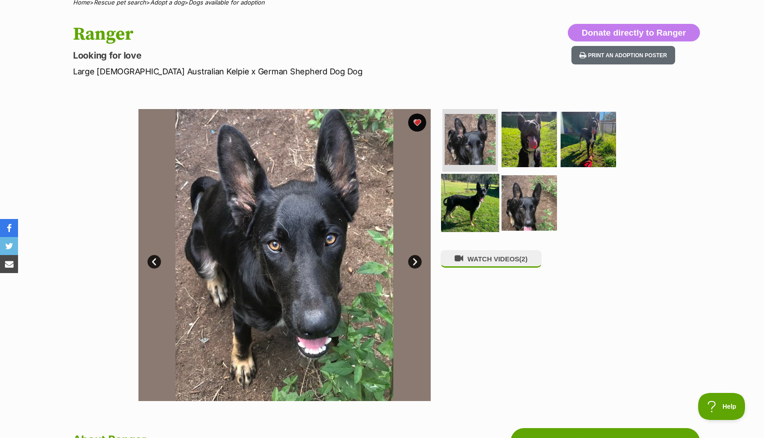
scroll to position [0, 0]
click at [488, 204] on img at bounding box center [470, 203] width 58 height 58
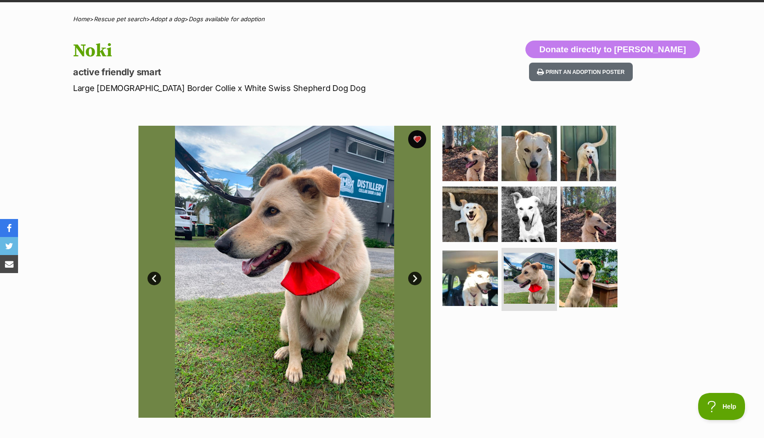
click at [576, 280] on img at bounding box center [588, 278] width 58 height 58
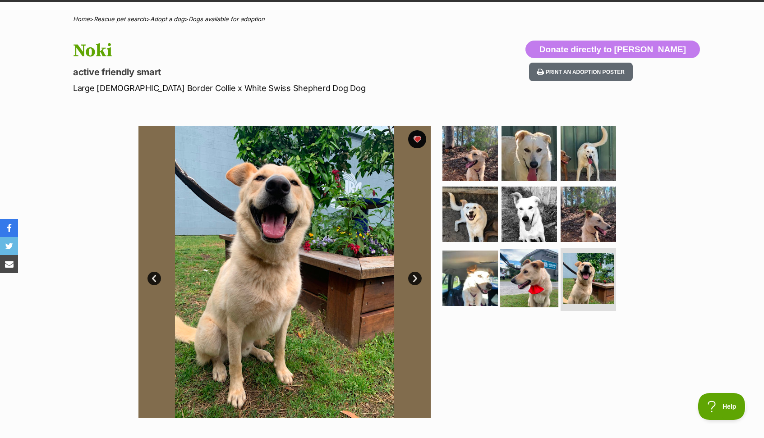
click at [533, 282] on img at bounding box center [529, 278] width 58 height 58
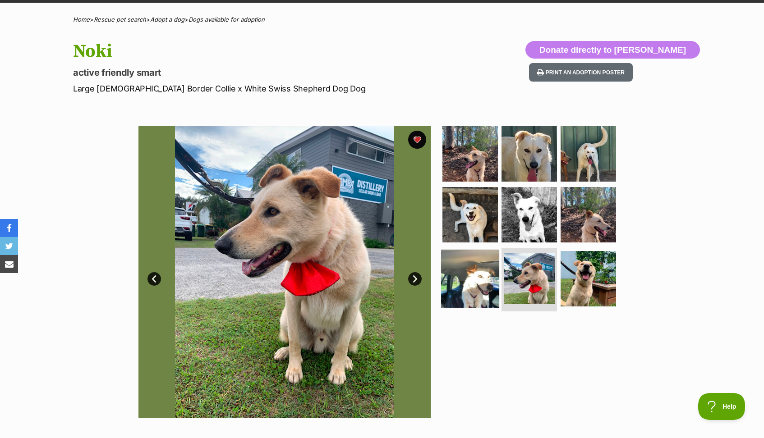
scroll to position [61, 0]
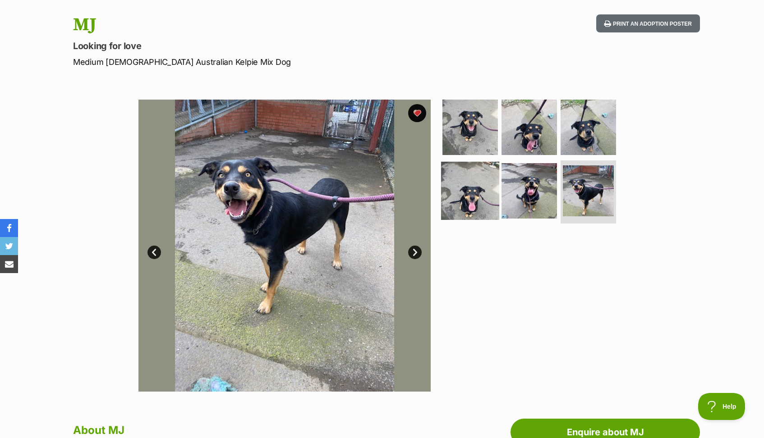
click at [466, 195] on img at bounding box center [470, 191] width 58 height 58
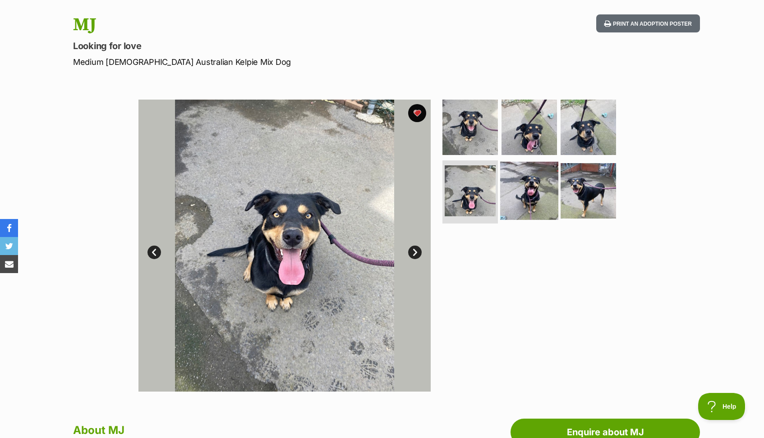
click at [503, 192] on img at bounding box center [529, 191] width 58 height 58
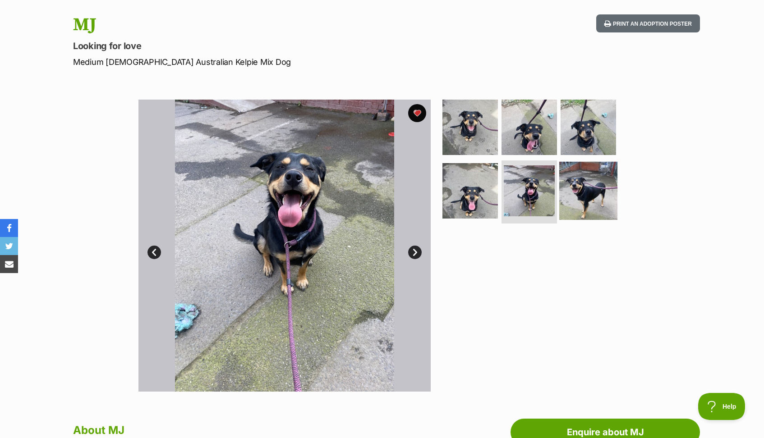
click at [601, 202] on img at bounding box center [588, 191] width 58 height 58
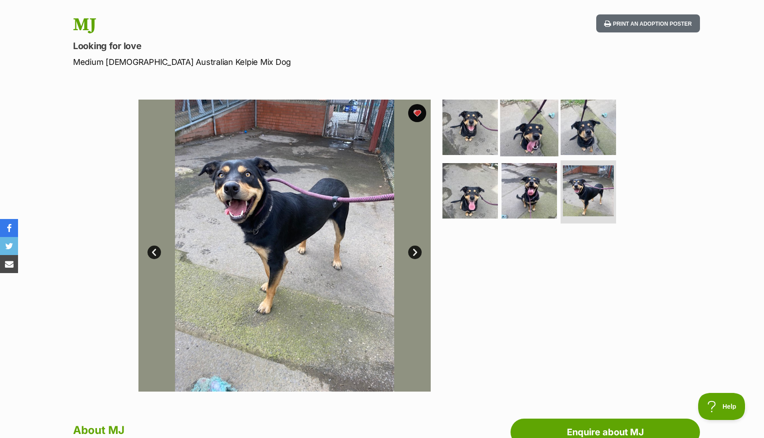
click at [519, 136] on img at bounding box center [529, 127] width 58 height 58
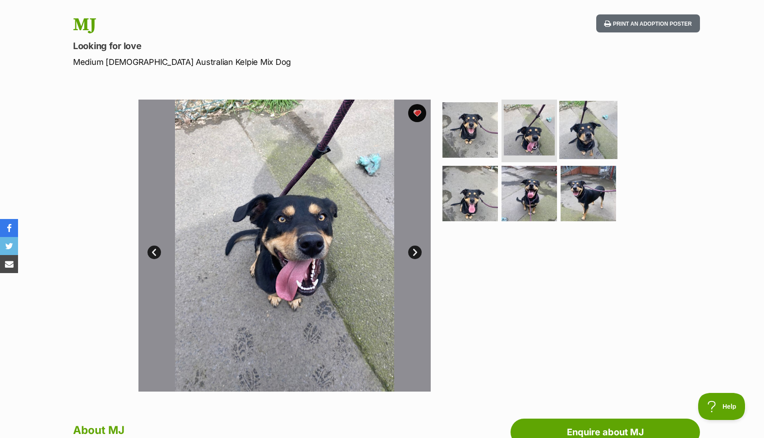
click at [574, 119] on img at bounding box center [588, 130] width 58 height 58
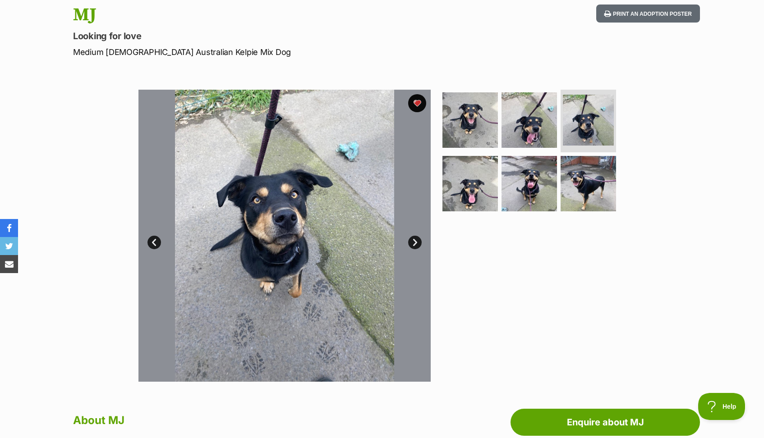
scroll to position [98, 0]
click at [471, 187] on img at bounding box center [470, 184] width 58 height 58
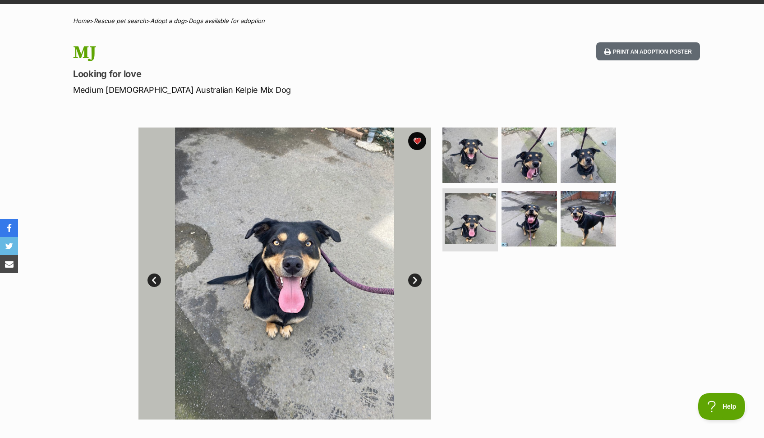
scroll to position [66, 0]
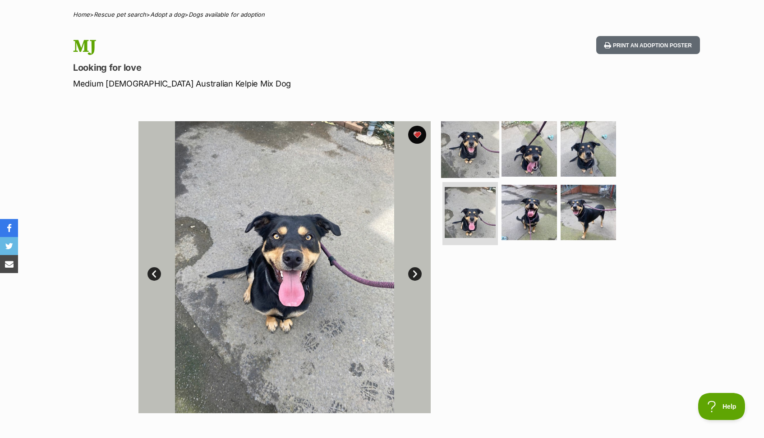
click at [457, 154] on img at bounding box center [470, 148] width 58 height 58
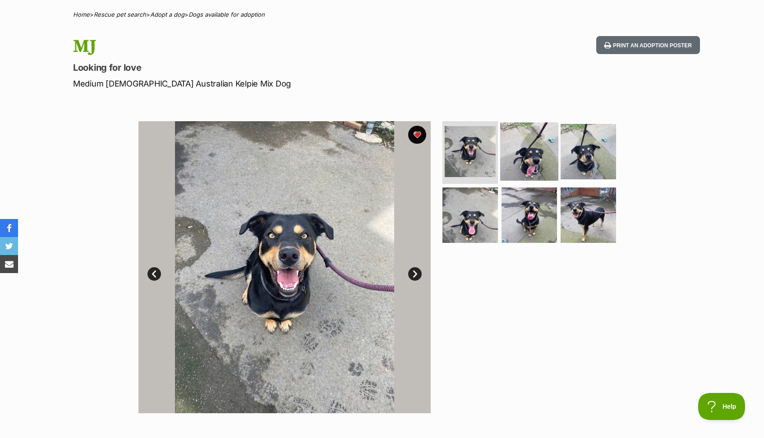
click at [546, 144] on img at bounding box center [529, 151] width 58 height 58
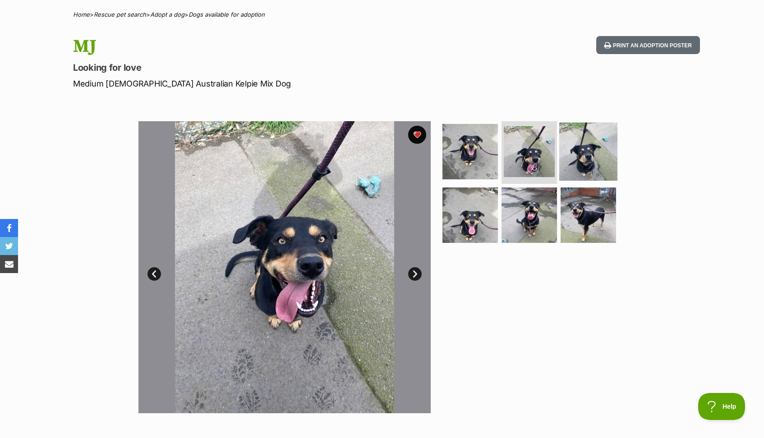
click at [583, 153] on img at bounding box center [588, 151] width 58 height 58
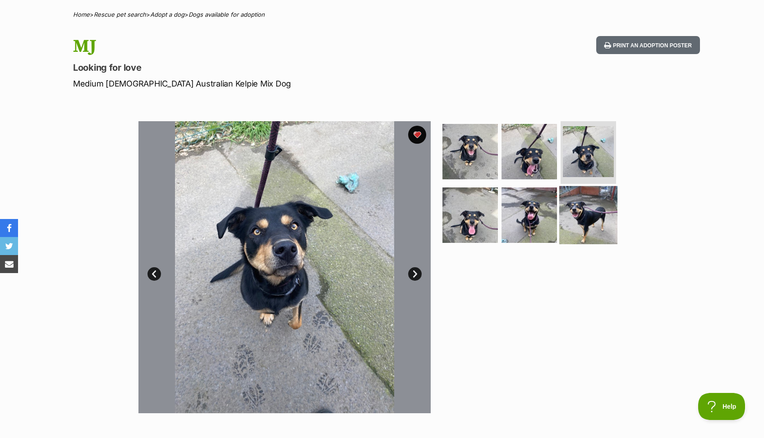
click at [581, 217] on img at bounding box center [588, 215] width 58 height 58
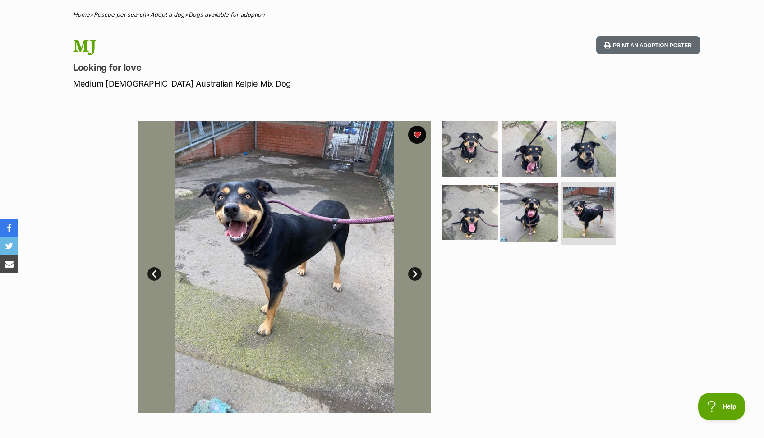
click at [535, 214] on img at bounding box center [529, 212] width 58 height 58
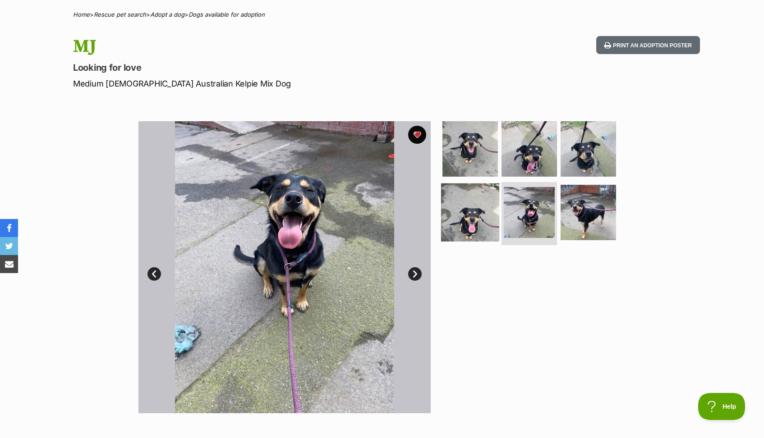
click at [476, 203] on img at bounding box center [470, 212] width 58 height 58
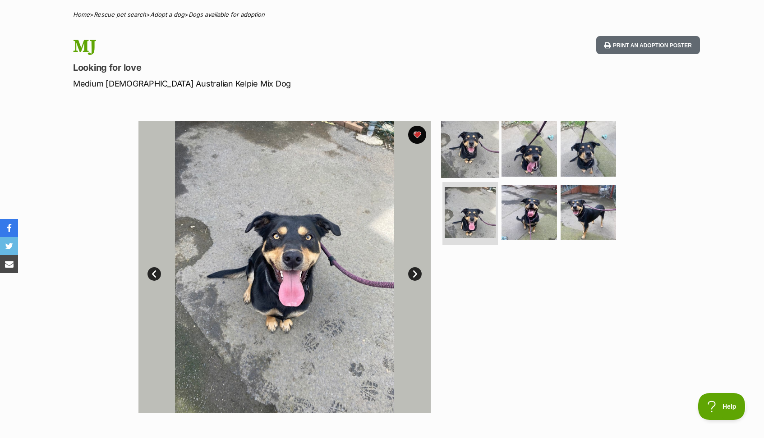
click at [484, 134] on img at bounding box center [470, 148] width 58 height 58
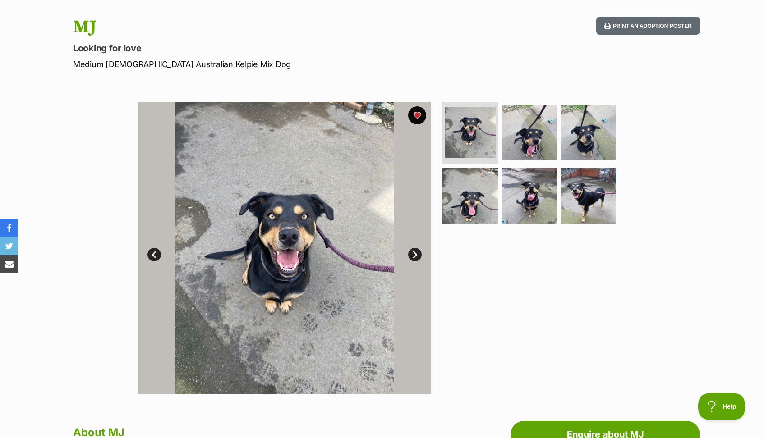
scroll to position [0, 0]
click at [528, 142] on img at bounding box center [529, 132] width 58 height 58
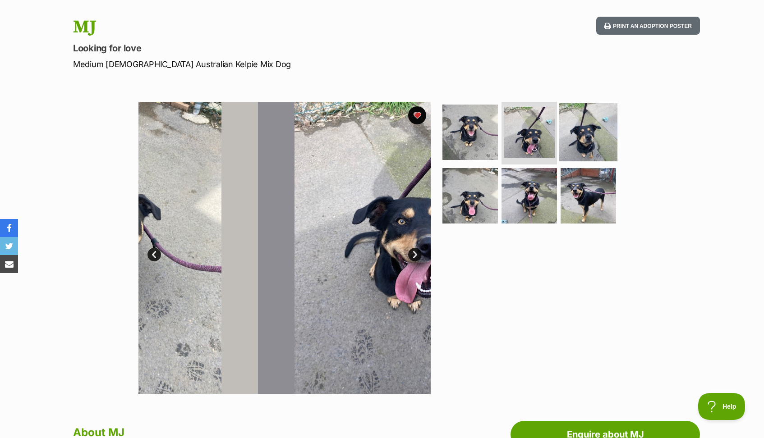
click at [584, 138] on img at bounding box center [588, 132] width 58 height 58
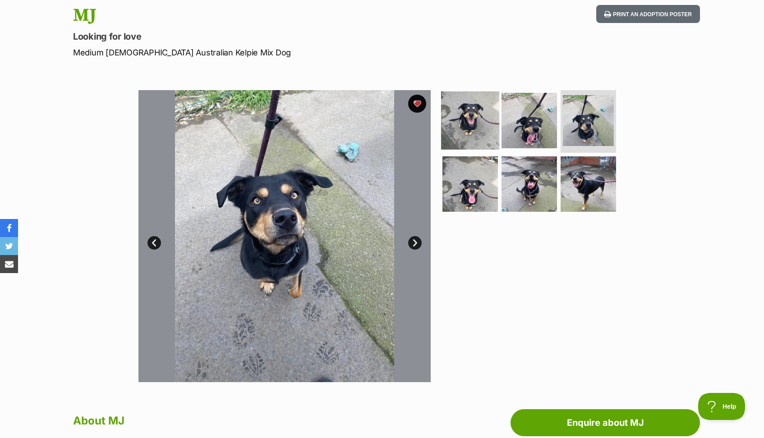
scroll to position [98, 0]
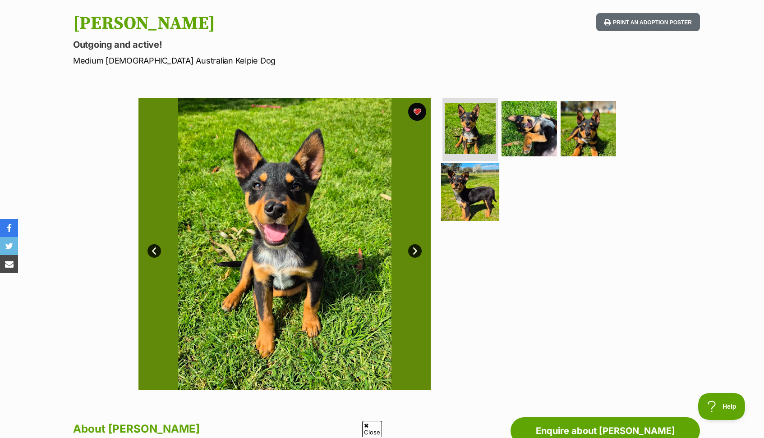
click at [468, 200] on img at bounding box center [470, 192] width 58 height 58
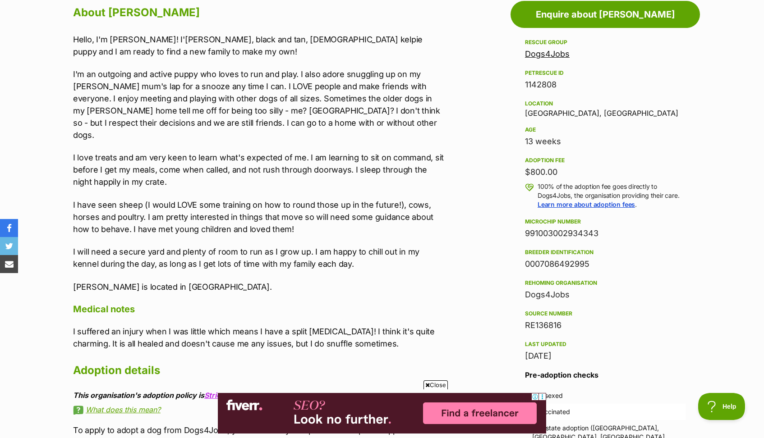
scroll to position [505, 0]
click at [435, 383] on span "Close" at bounding box center [435, 384] width 24 height 9
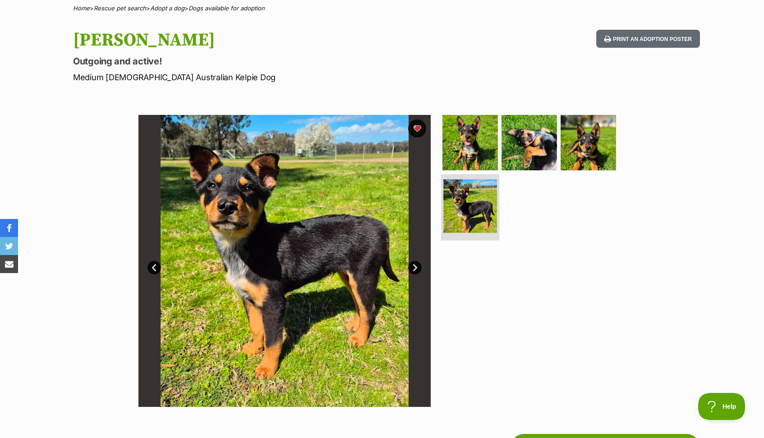
scroll to position [0, 0]
click at [457, 153] on img at bounding box center [470, 142] width 58 height 58
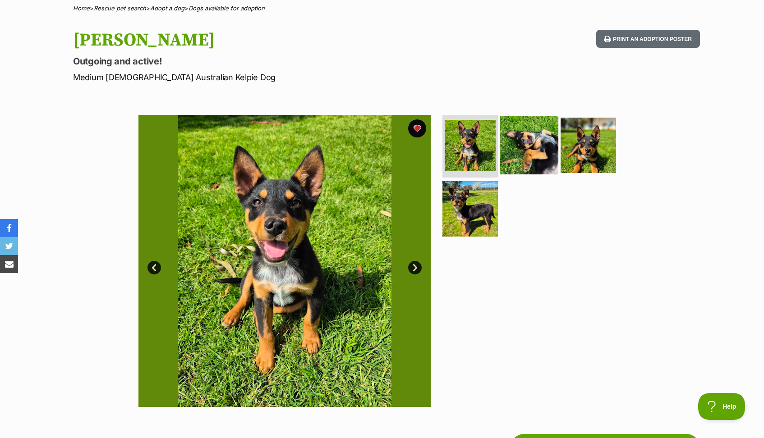
click at [506, 152] on img at bounding box center [529, 145] width 58 height 58
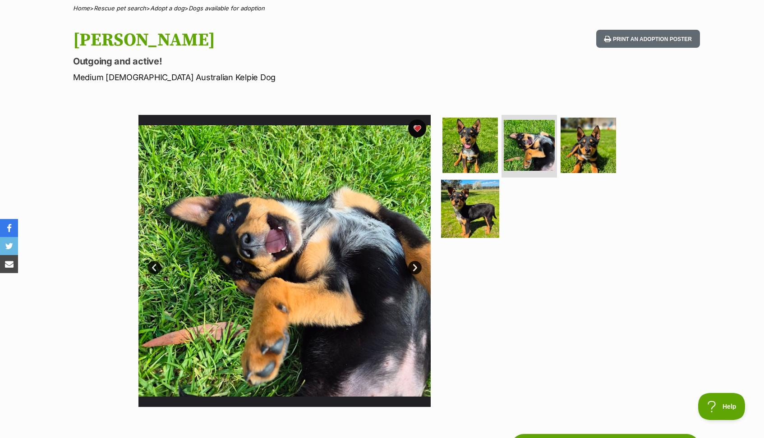
click at [480, 199] on img at bounding box center [470, 209] width 58 height 58
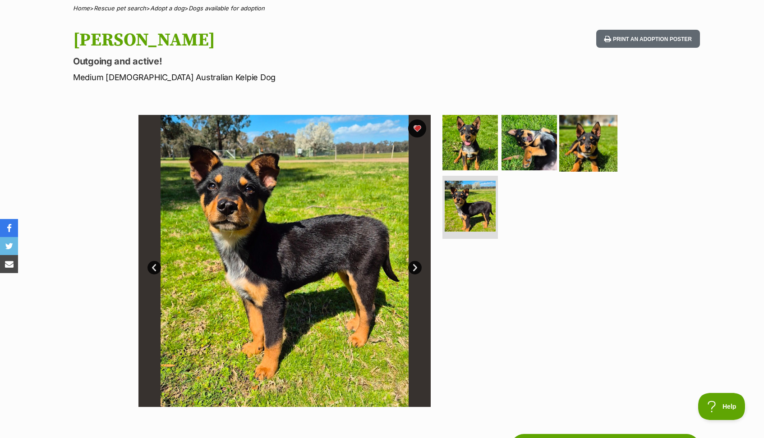
click at [577, 142] on img at bounding box center [588, 142] width 58 height 58
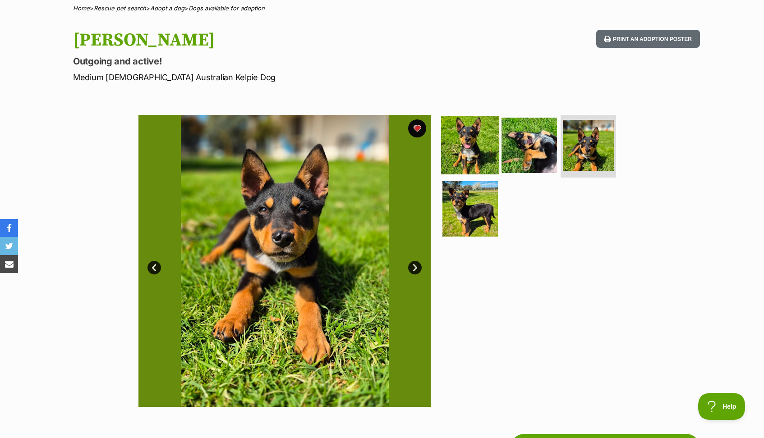
click at [470, 143] on img at bounding box center [470, 145] width 58 height 58
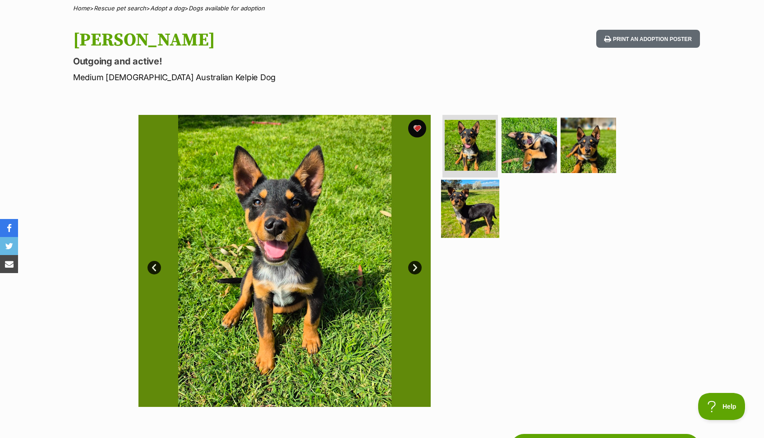
click at [463, 224] on img at bounding box center [470, 209] width 58 height 58
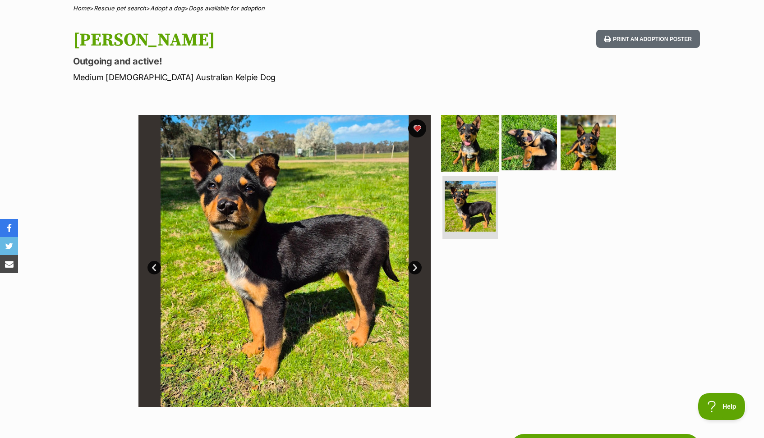
click at [466, 151] on img at bounding box center [470, 142] width 58 height 58
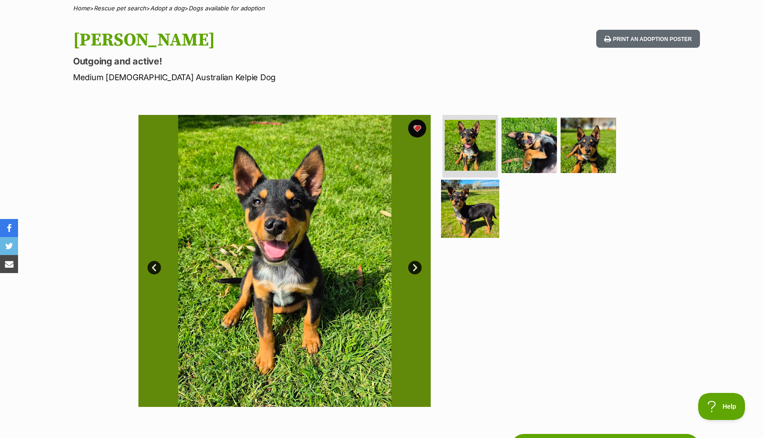
click at [472, 226] on img at bounding box center [470, 209] width 58 height 58
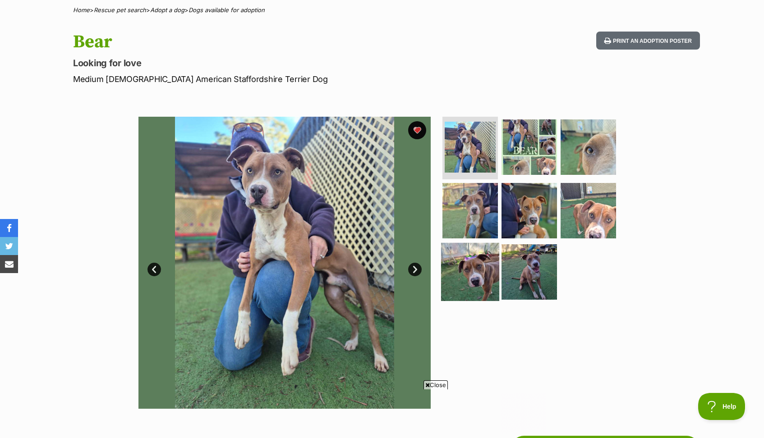
click at [491, 279] on img at bounding box center [470, 272] width 58 height 58
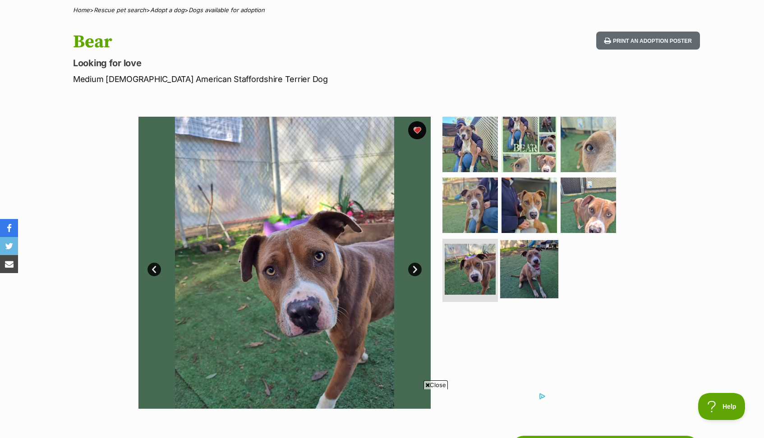
click at [531, 267] on img at bounding box center [529, 269] width 58 height 58
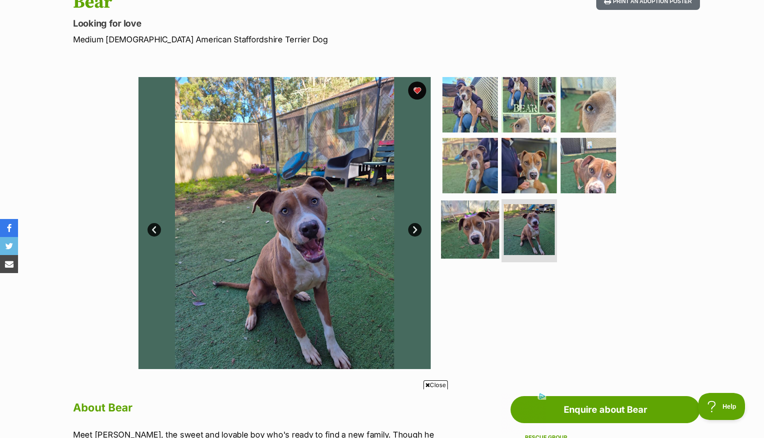
scroll to position [107, 0]
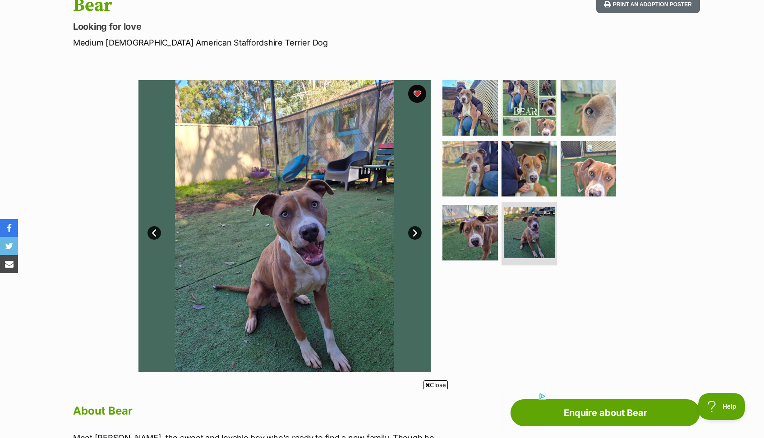
click at [433, 383] on span "Close" at bounding box center [435, 384] width 24 height 9
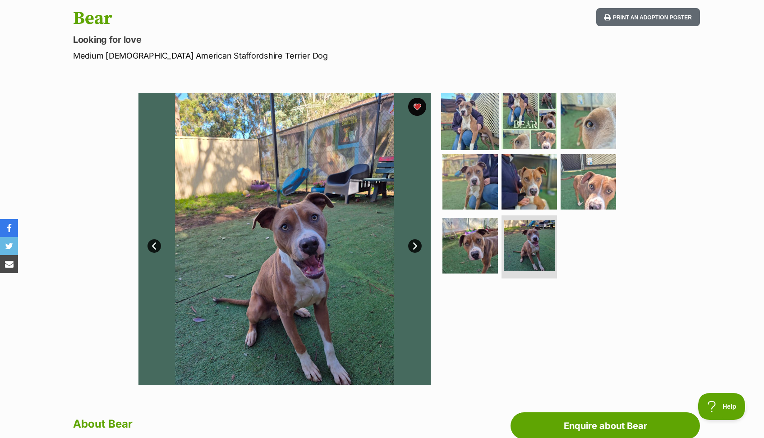
click at [467, 128] on img at bounding box center [470, 120] width 58 height 58
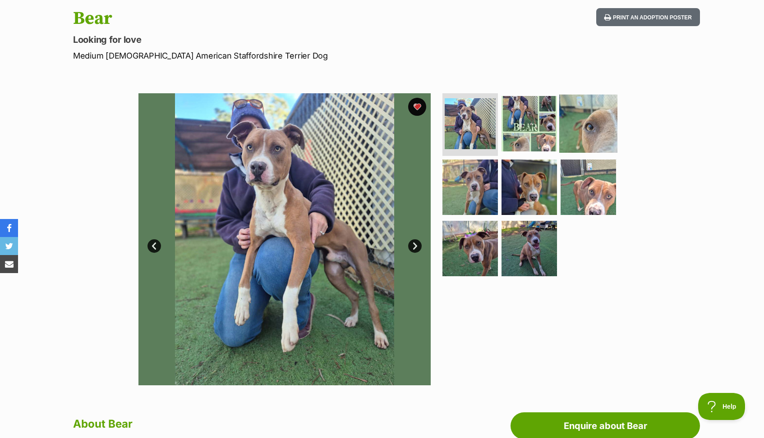
click at [589, 119] on img at bounding box center [588, 123] width 58 height 58
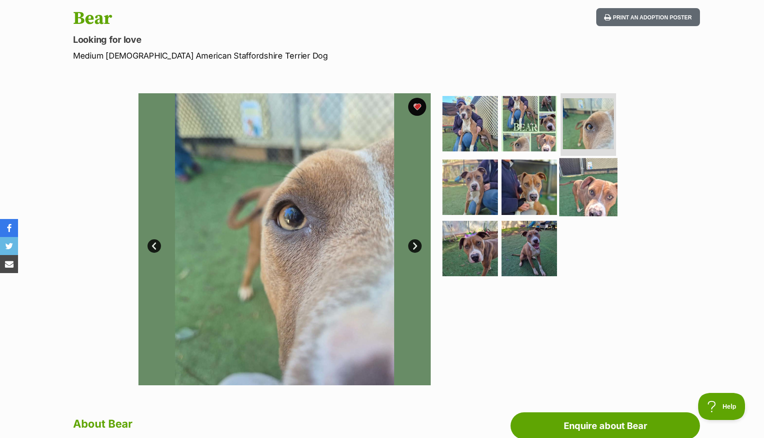
click at [588, 178] on img at bounding box center [588, 187] width 58 height 58
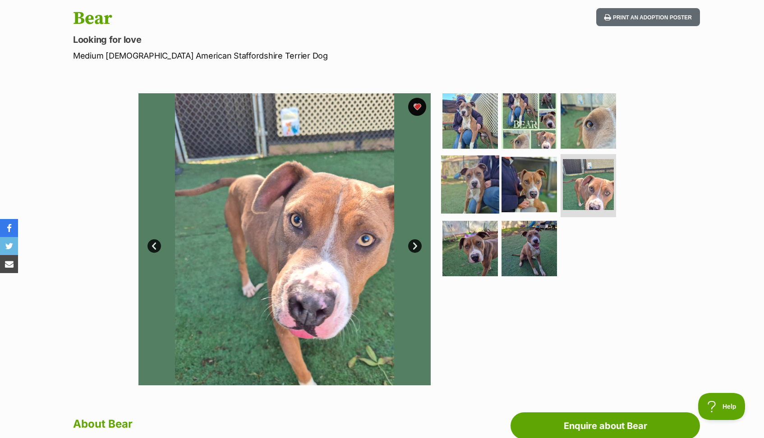
click at [476, 192] on img at bounding box center [470, 185] width 58 height 58
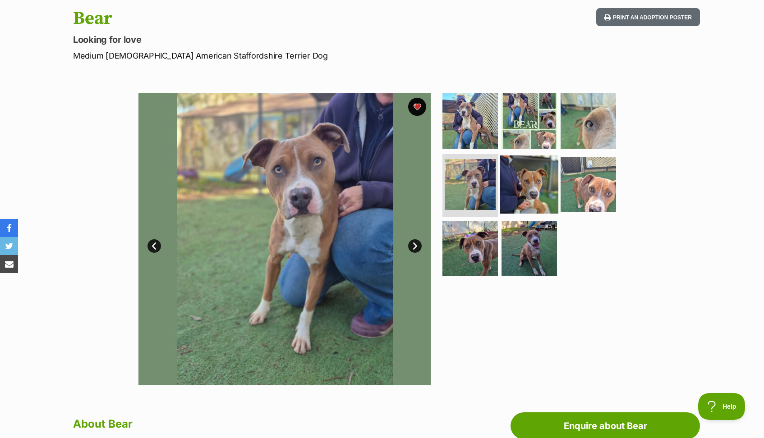
click at [526, 198] on img at bounding box center [529, 185] width 58 height 58
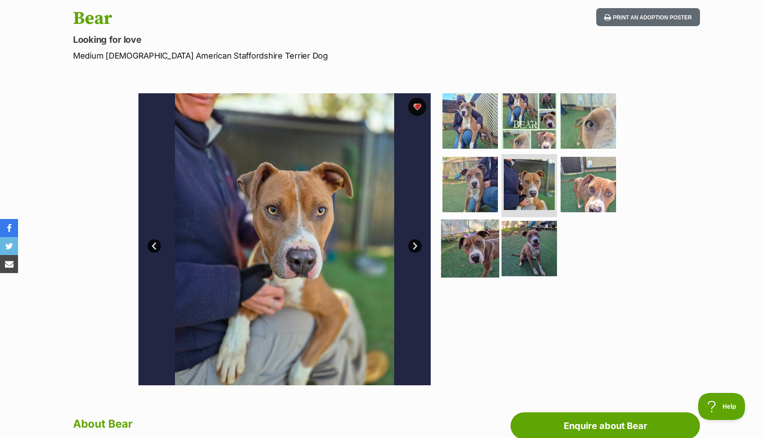
click at [479, 247] on img at bounding box center [470, 249] width 58 height 58
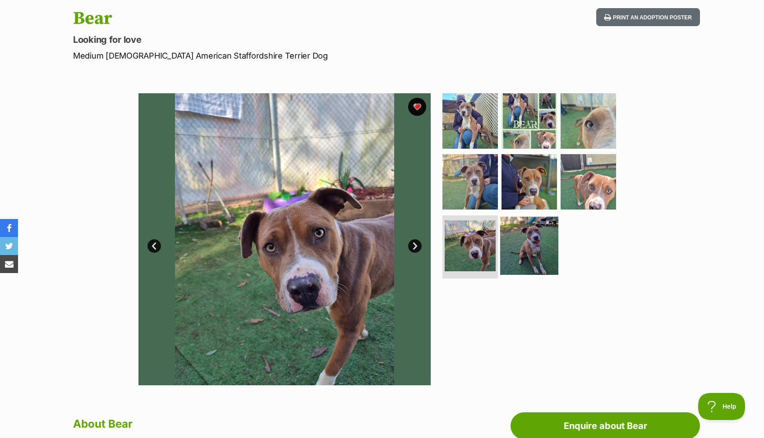
click at [526, 250] on img at bounding box center [529, 246] width 58 height 58
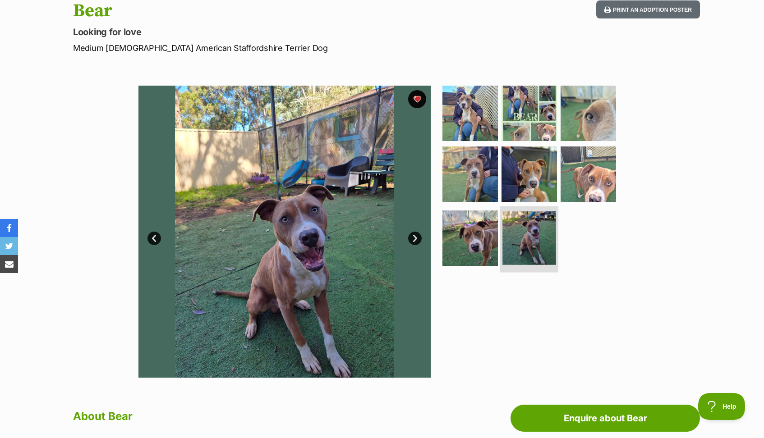
scroll to position [105, 0]
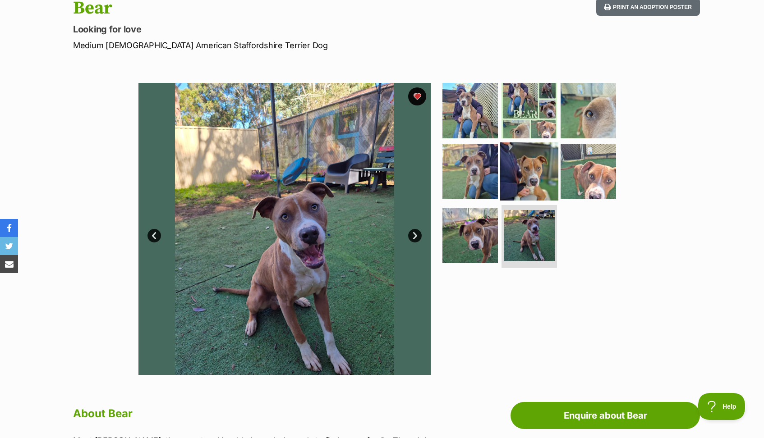
click at [512, 182] on img at bounding box center [529, 171] width 58 height 58
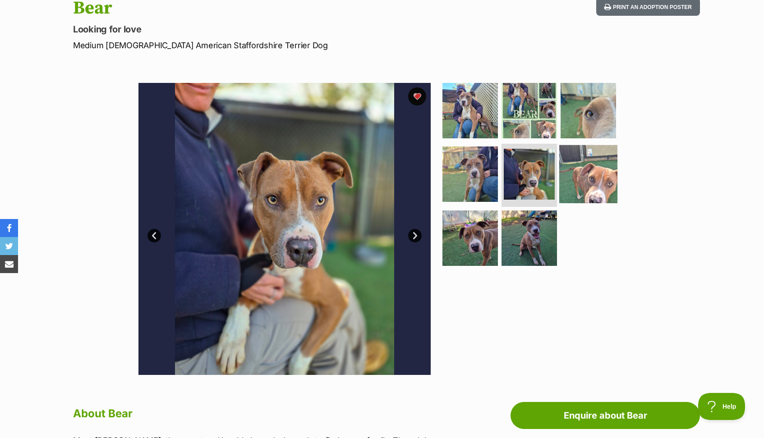
click at [590, 184] on img at bounding box center [588, 174] width 58 height 58
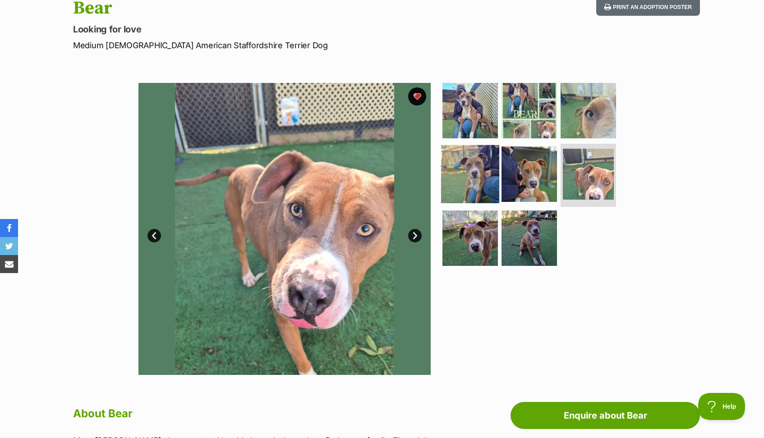
click at [457, 180] on img at bounding box center [470, 174] width 58 height 58
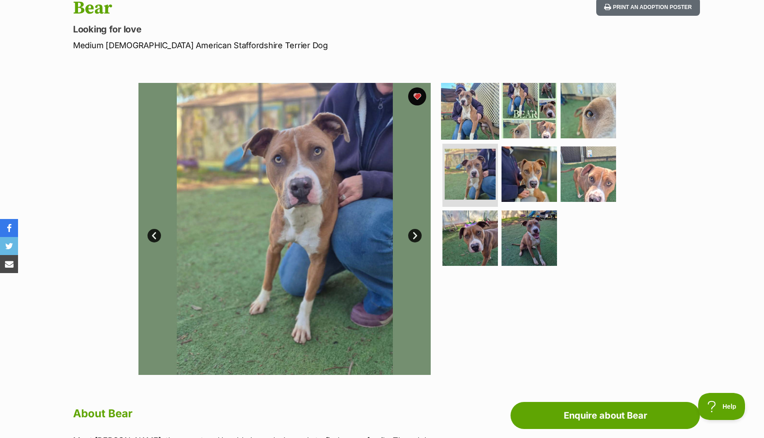
click at [470, 92] on img at bounding box center [470, 110] width 58 height 58
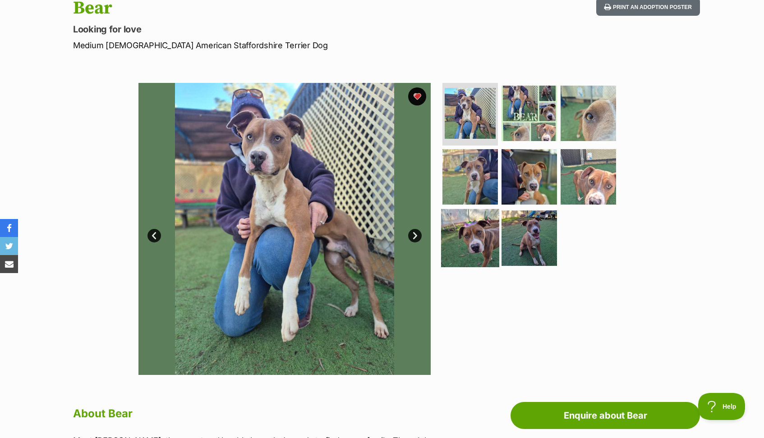
click at [476, 246] on img at bounding box center [470, 238] width 58 height 58
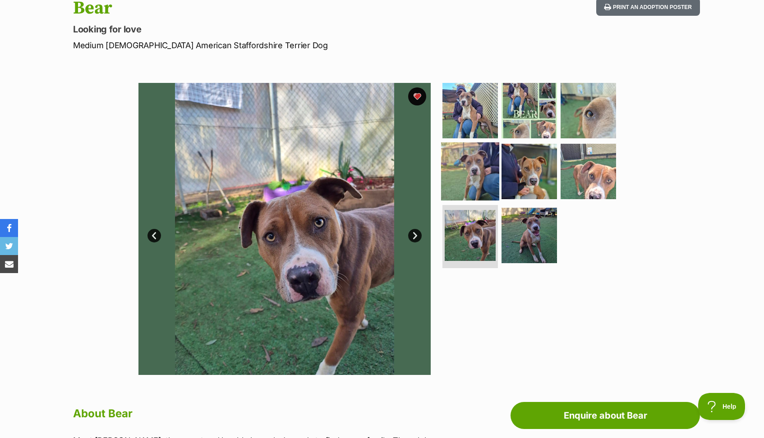
click at [467, 173] on img at bounding box center [470, 171] width 58 height 58
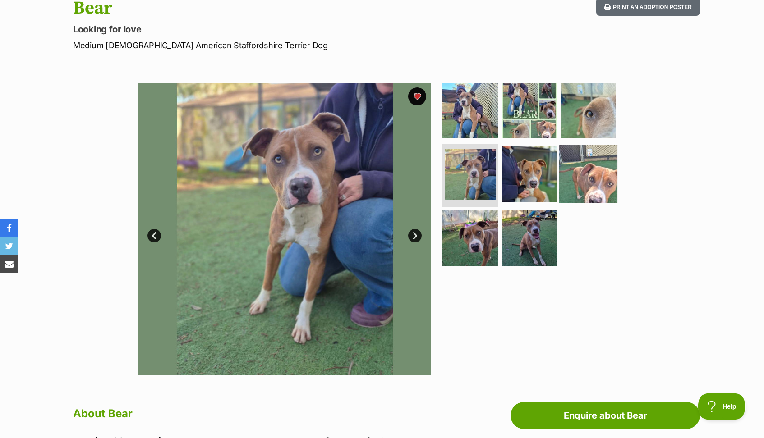
click at [592, 175] on img at bounding box center [588, 174] width 58 height 58
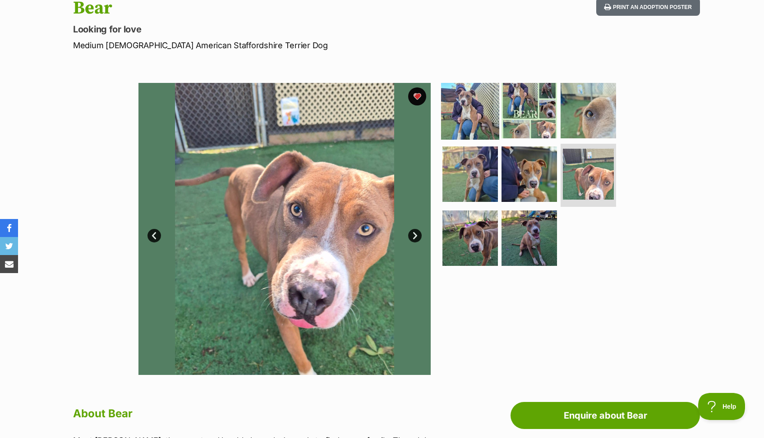
click at [471, 114] on img at bounding box center [470, 110] width 58 height 58
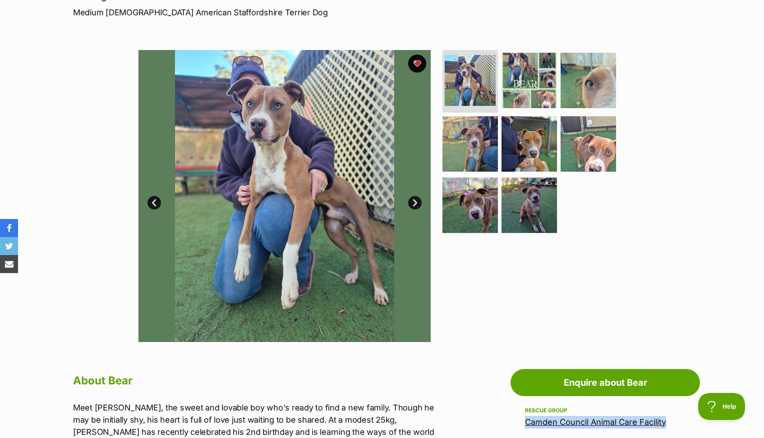
scroll to position [137, 0]
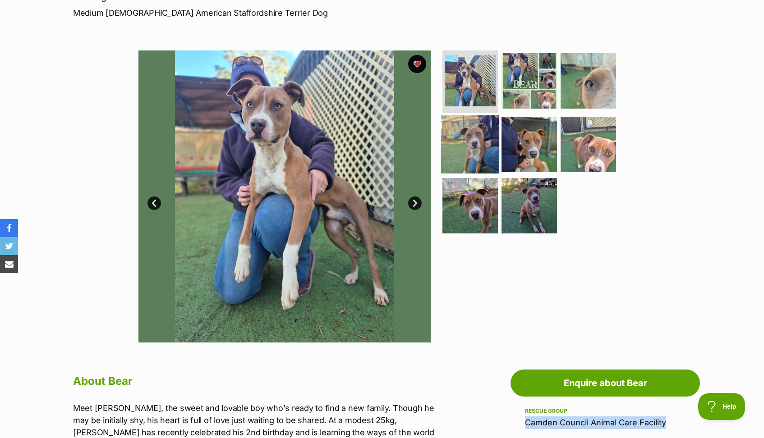
click at [479, 152] on img at bounding box center [470, 144] width 58 height 58
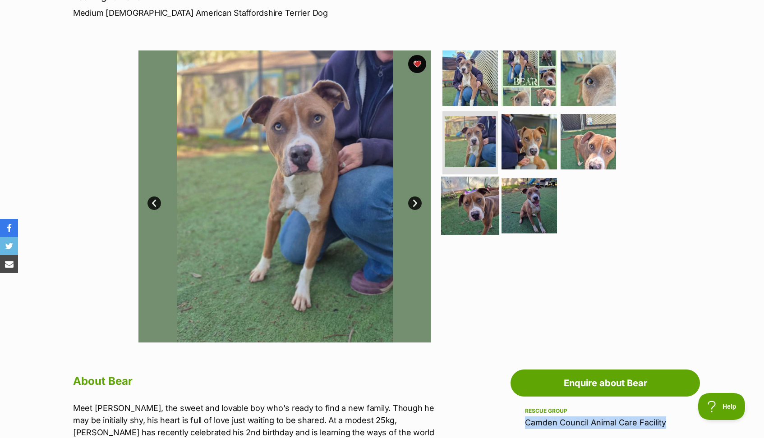
click at [476, 218] on img at bounding box center [470, 206] width 58 height 58
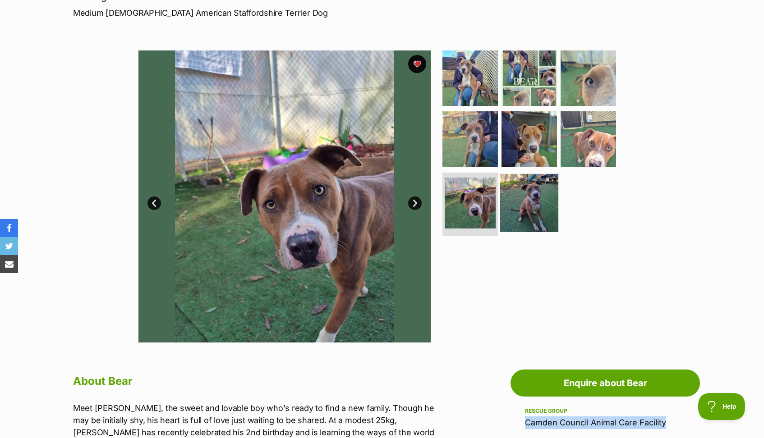
click at [541, 202] on img at bounding box center [529, 203] width 58 height 58
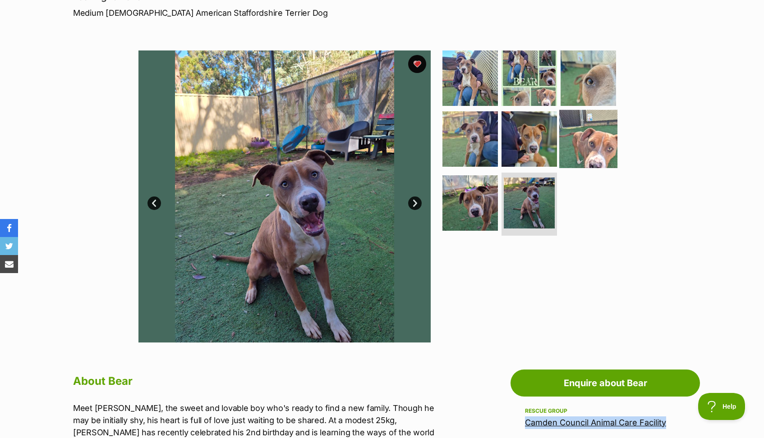
click at [582, 144] on img at bounding box center [588, 139] width 58 height 58
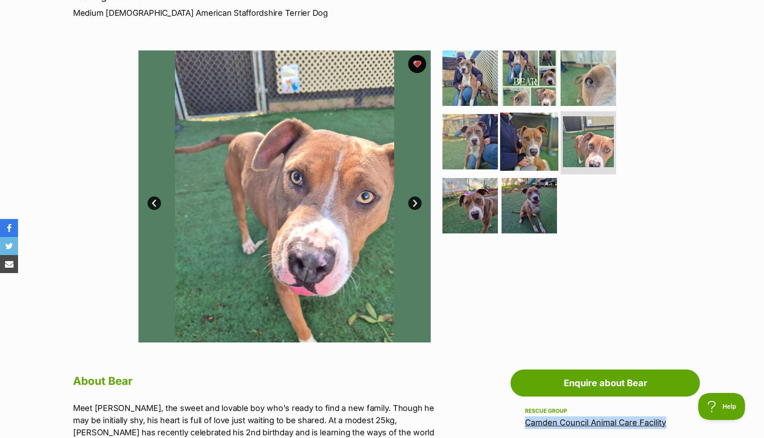
click at [541, 141] on img at bounding box center [529, 142] width 58 height 58
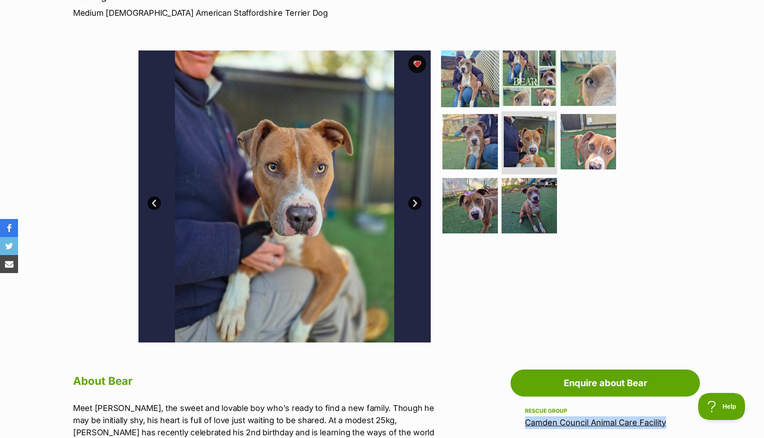
click at [460, 84] on img at bounding box center [470, 78] width 58 height 58
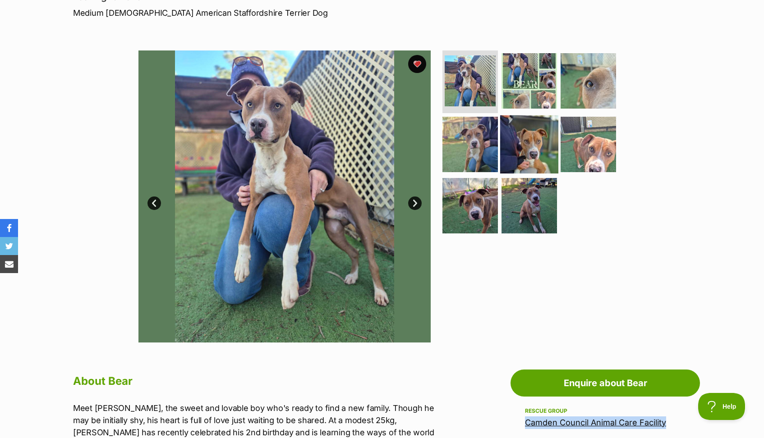
click at [524, 134] on img at bounding box center [529, 144] width 58 height 58
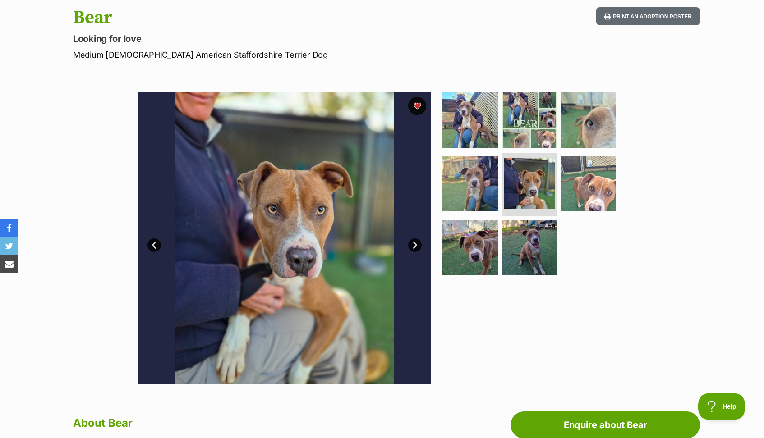
scroll to position [95, 0]
click at [453, 114] on img at bounding box center [470, 120] width 58 height 58
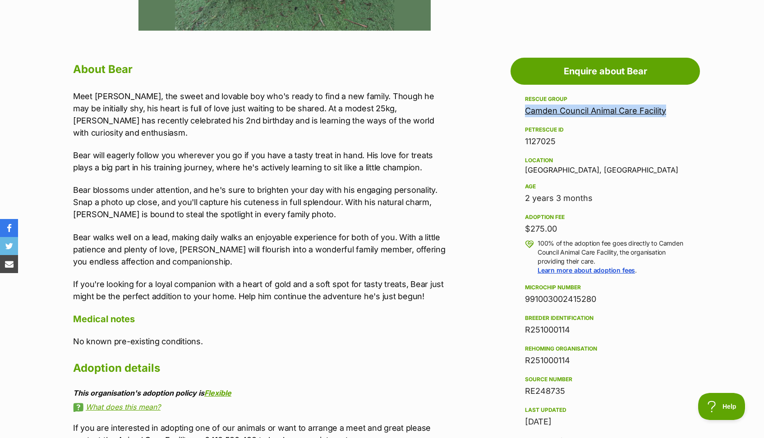
scroll to position [449, 0]
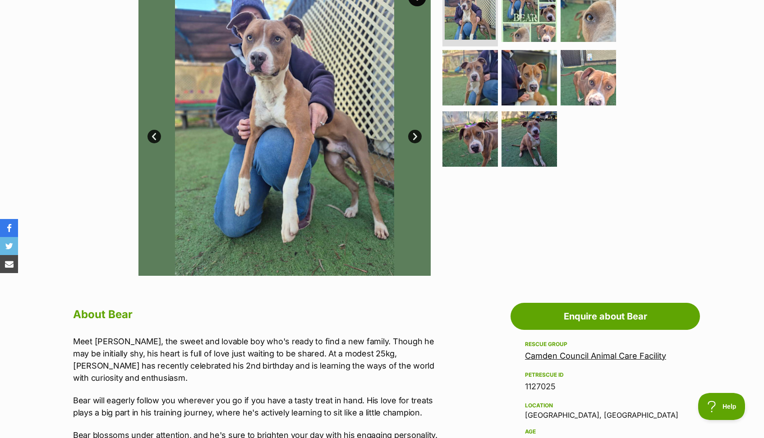
scroll to position [142, 0]
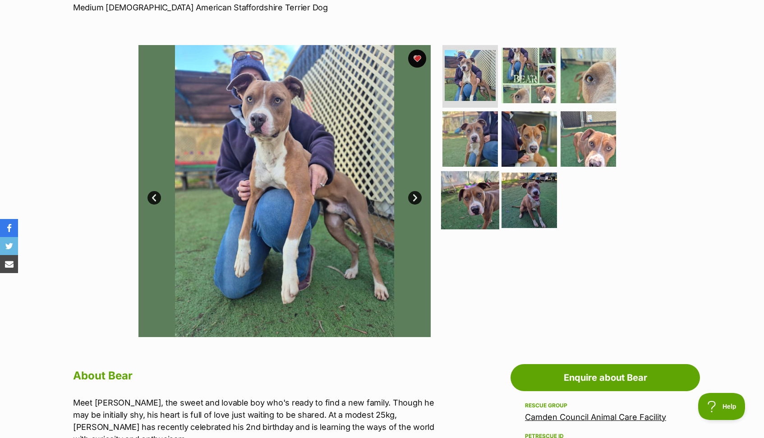
click at [483, 194] on img at bounding box center [470, 200] width 58 height 58
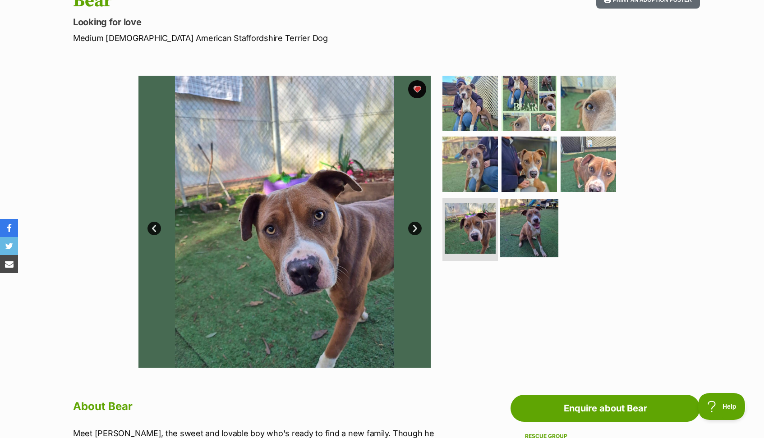
scroll to position [112, 0]
click at [468, 114] on img at bounding box center [470, 103] width 58 height 58
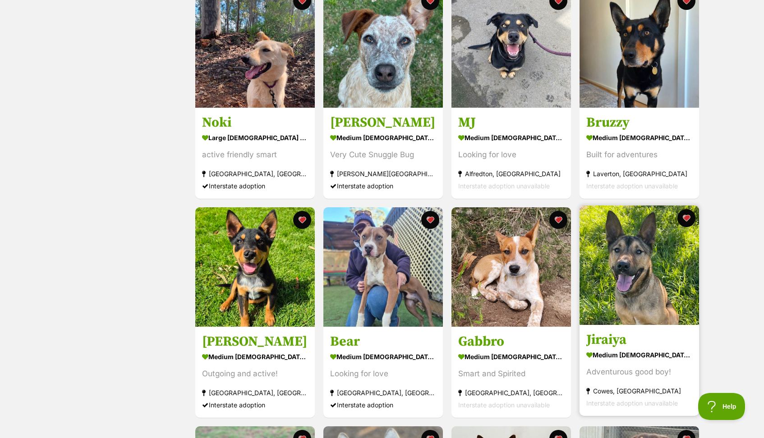
scroll to position [416, 0]
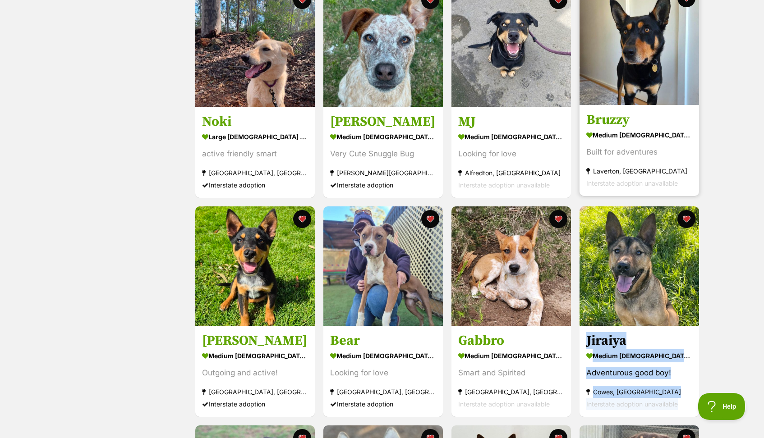
click at [617, 118] on h3 "Bruzzy" at bounding box center [639, 119] width 106 height 17
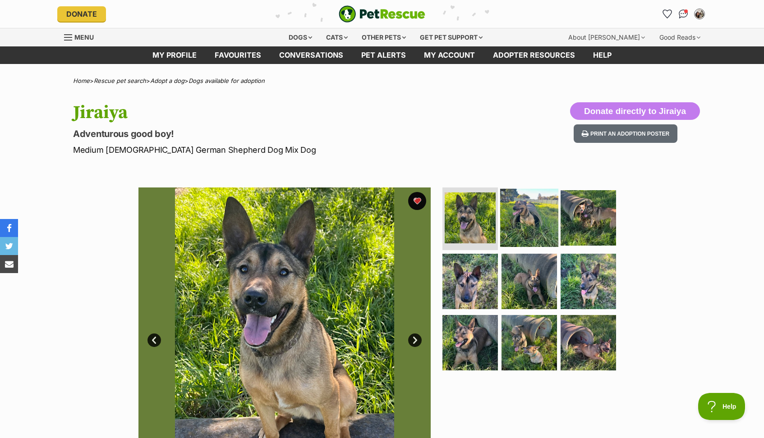
click at [528, 231] on img at bounding box center [529, 217] width 58 height 58
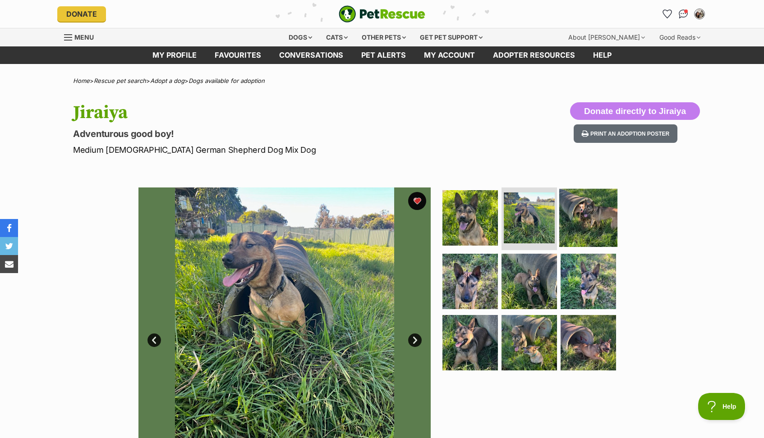
click at [587, 207] on img at bounding box center [588, 217] width 58 height 58
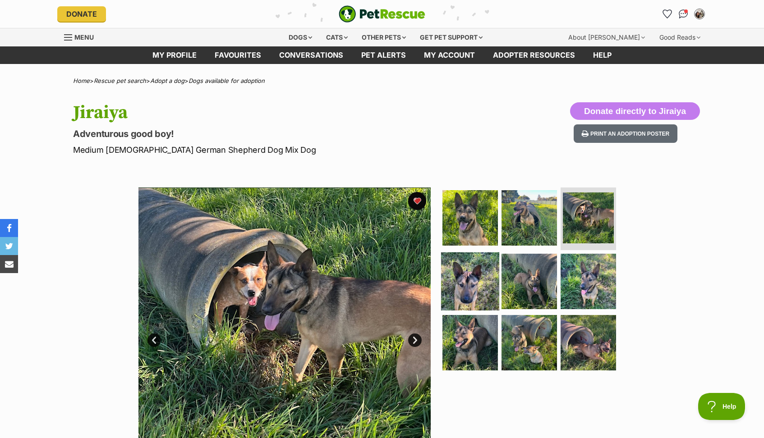
click at [469, 277] on img at bounding box center [470, 281] width 58 height 58
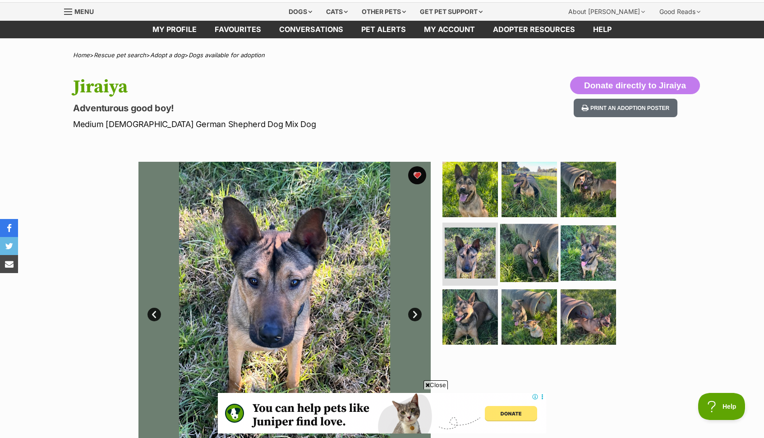
scroll to position [26, 0]
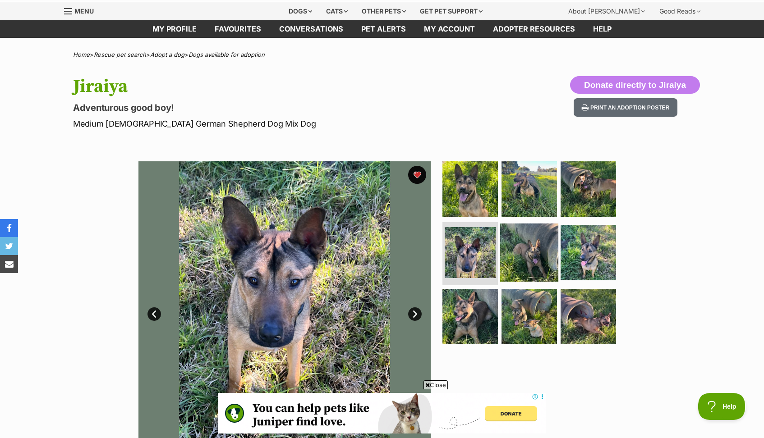
click at [516, 247] on img at bounding box center [529, 253] width 58 height 58
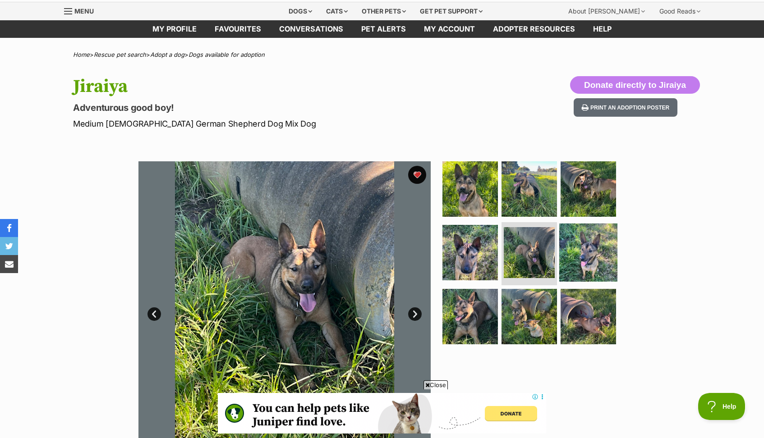
click at [599, 247] on img at bounding box center [588, 253] width 58 height 58
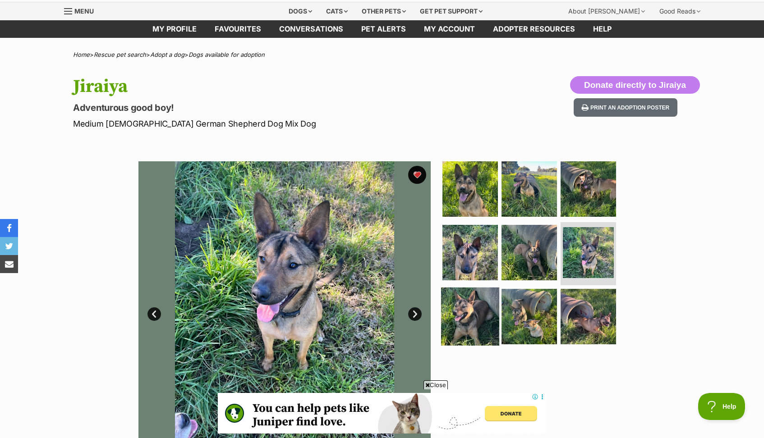
click at [467, 319] on img at bounding box center [470, 317] width 58 height 58
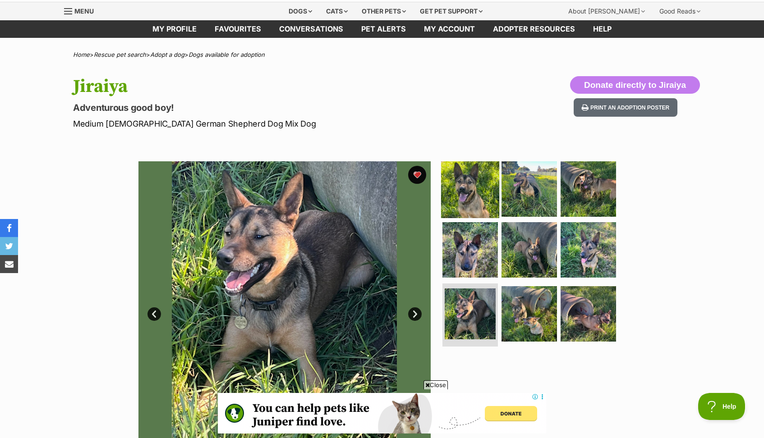
click at [460, 205] on img at bounding box center [470, 189] width 58 height 58
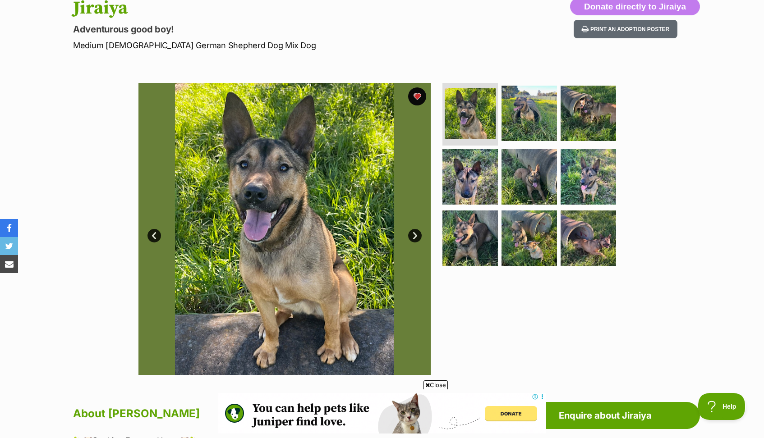
scroll to position [0, 0]
click at [482, 179] on img at bounding box center [470, 177] width 58 height 58
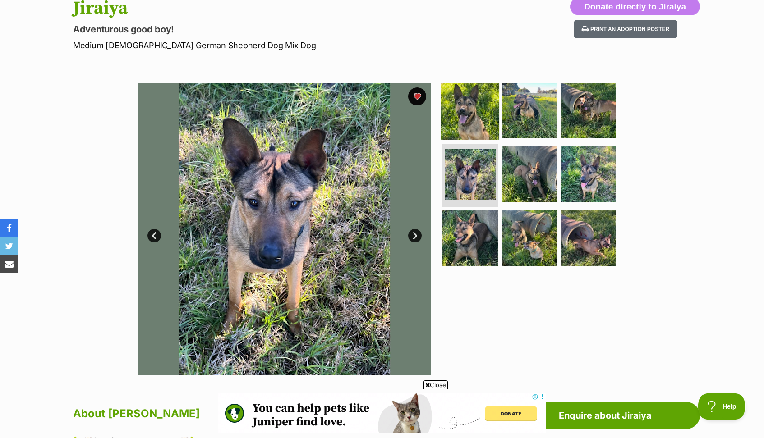
click at [471, 125] on img at bounding box center [470, 110] width 58 height 58
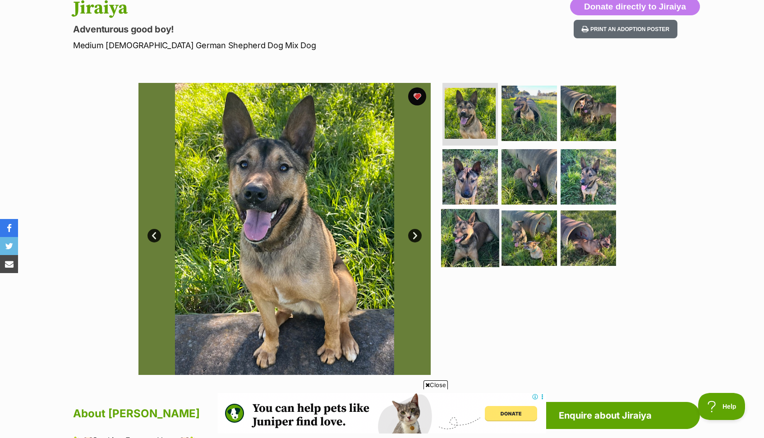
click at [461, 256] on img at bounding box center [470, 238] width 58 height 58
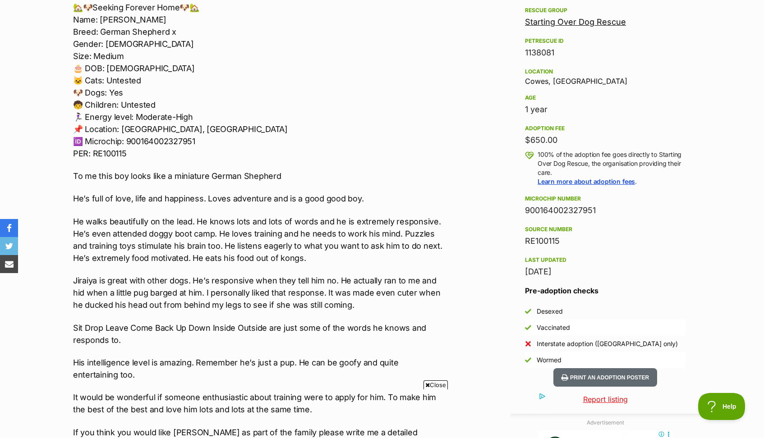
click at [439, 383] on span "Close" at bounding box center [435, 384] width 24 height 9
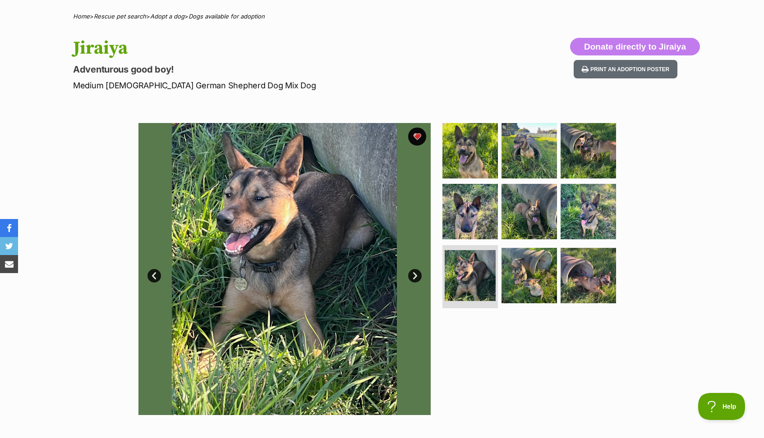
scroll to position [66, 0]
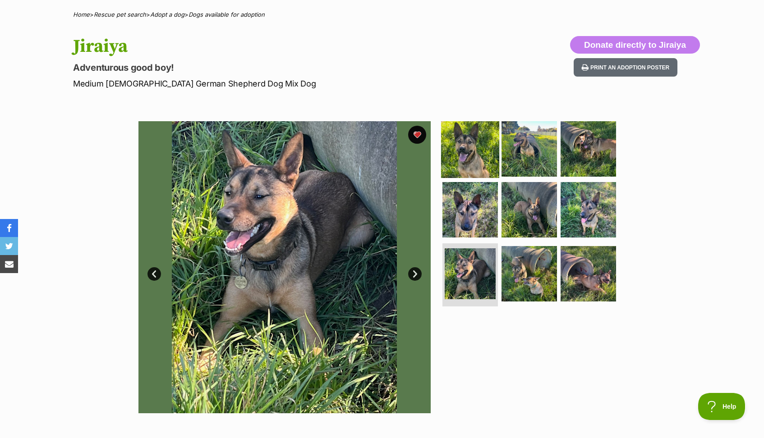
click at [465, 151] on img at bounding box center [470, 148] width 58 height 58
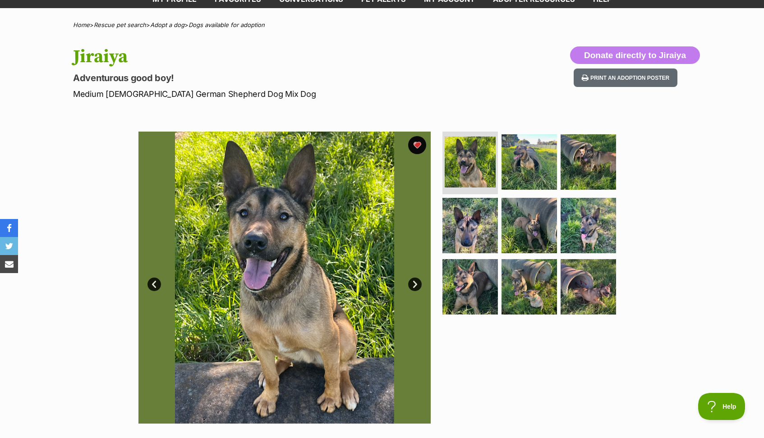
scroll to position [99, 0]
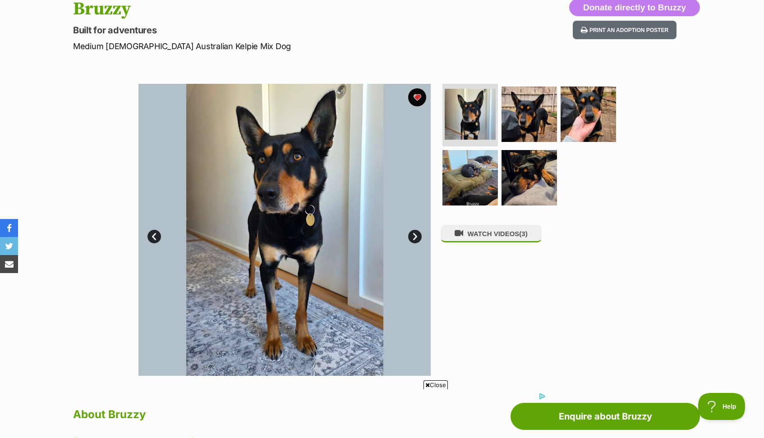
scroll to position [105, 0]
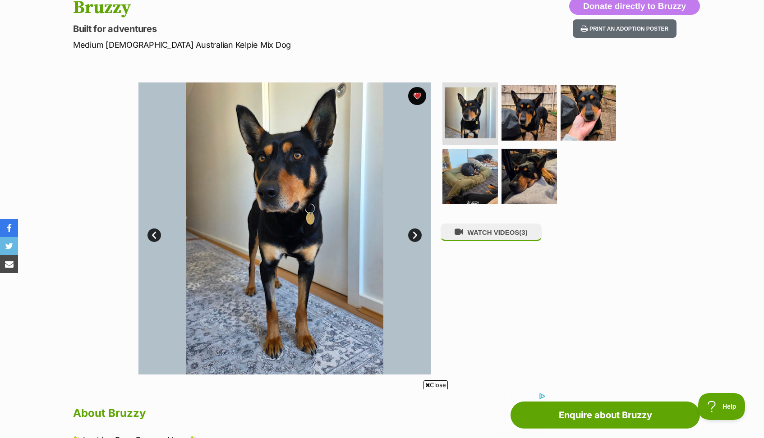
click at [439, 383] on span "Close" at bounding box center [435, 384] width 24 height 9
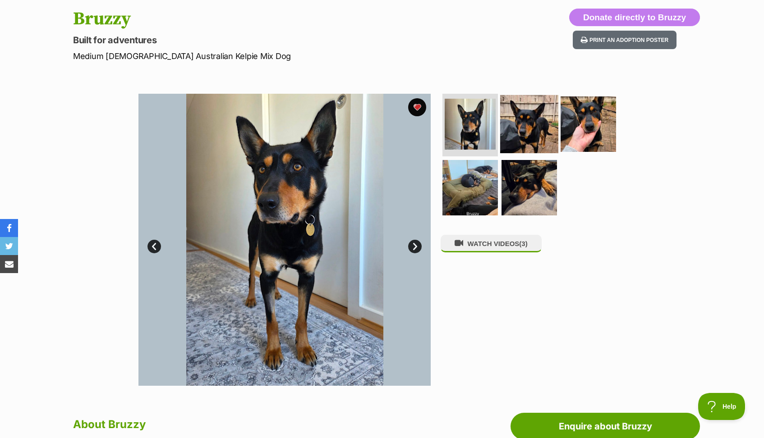
scroll to position [0, 0]
click at [526, 134] on img at bounding box center [529, 124] width 58 height 58
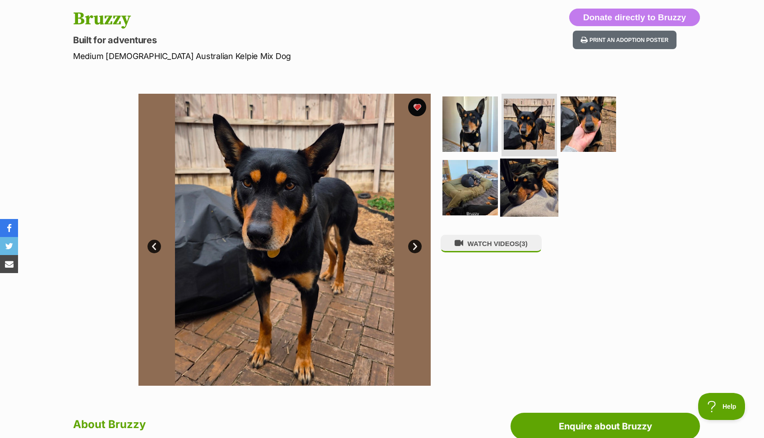
click at [545, 182] on img at bounding box center [529, 188] width 58 height 58
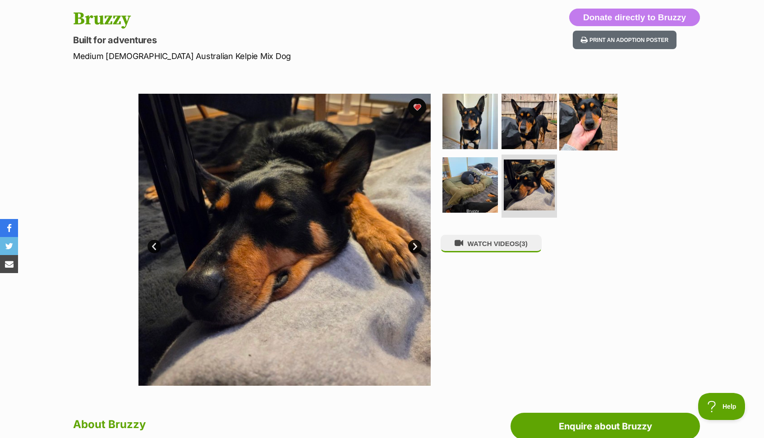
click at [579, 113] on img at bounding box center [588, 121] width 58 height 58
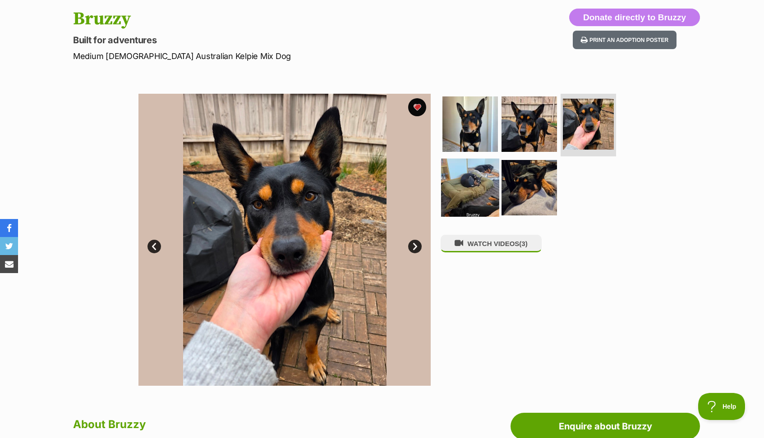
click at [467, 192] on img at bounding box center [470, 188] width 58 height 58
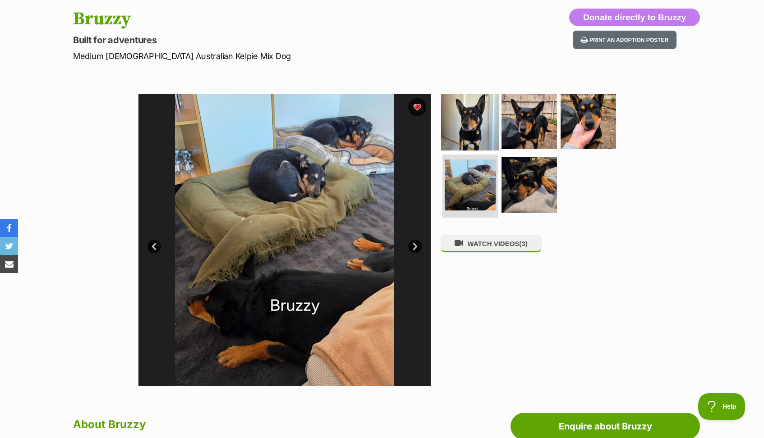
click at [465, 137] on img at bounding box center [470, 121] width 58 height 58
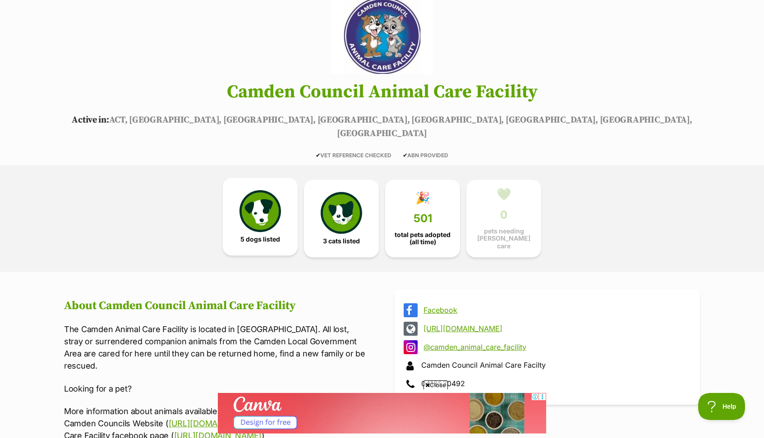
click at [264, 229] on link "5 dogs listed" at bounding box center [260, 217] width 75 height 78
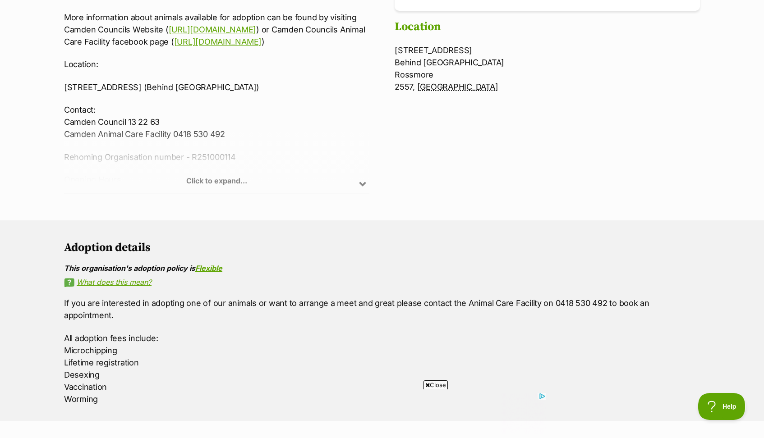
scroll to position [478, 0]
click at [211, 265] on link "Flexible" at bounding box center [208, 269] width 27 height 9
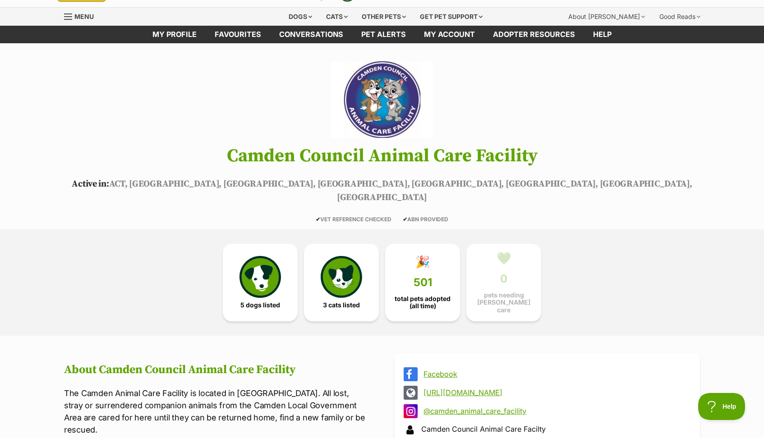
scroll to position [0, 0]
